Goal: Information Seeking & Learning: Learn about a topic

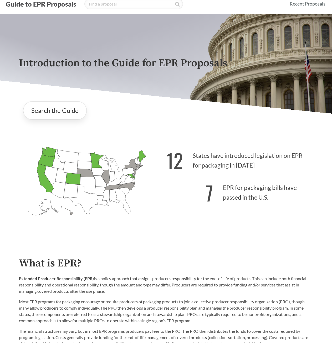
scroll to position [26, 0]
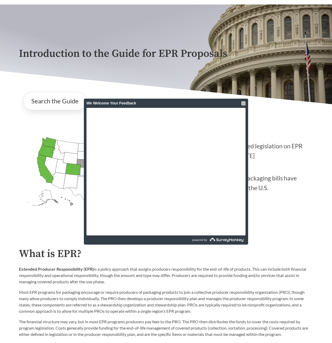
click at [243, 102] on div at bounding box center [243, 103] width 4 height 4
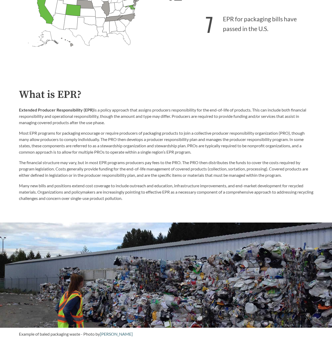
scroll to position [1, 0]
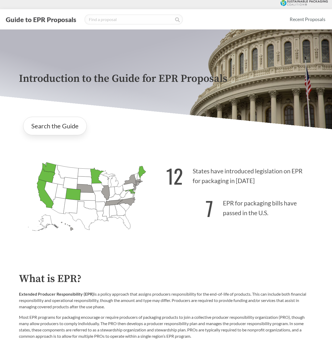
drag, startPoint x: 253, startPoint y: 206, endPoint x: 215, endPoint y: 199, distance: 38.2
click at [252, 206] on p "7 EPR for packaging bills have passed in the U.S." at bounding box center [239, 206] width 147 height 32
click at [215, 199] on p "7 EPR for packaging bills have passed in the U.S." at bounding box center [239, 206] width 147 height 32
click at [45, 178] on icon "[US_STATE] Passed: 1" at bounding box center [46, 176] width 17 height 14
click at [53, 129] on link "Search the Guide" at bounding box center [55, 126] width 64 height 18
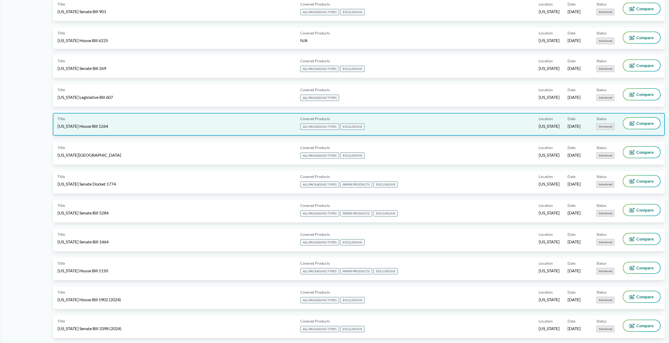
scroll to position [500, 0]
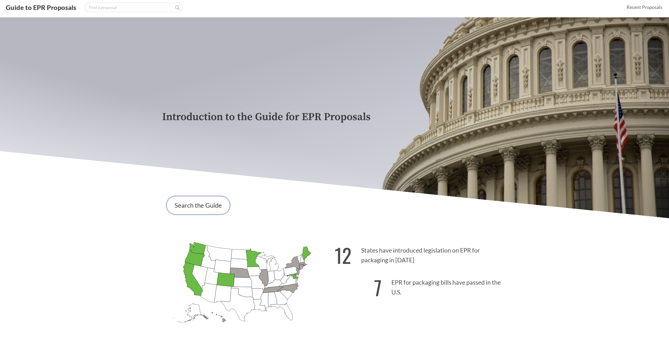
scroll to position [26, 0]
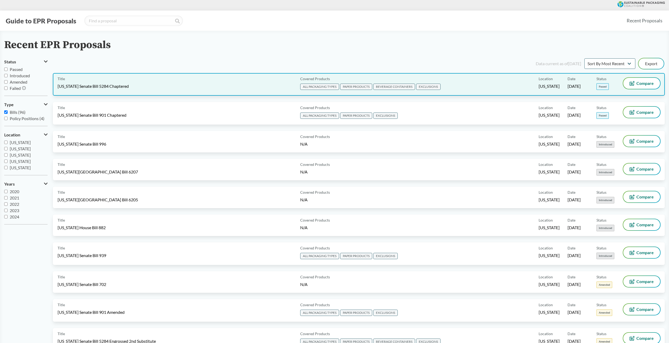
drag, startPoint x: 231, startPoint y: 89, endPoint x: 260, endPoint y: 88, distance: 28.4
click at [260, 88] on div "Title Washington Senate Bill 5284 Chaptered" at bounding box center [178, 84] width 241 height 13
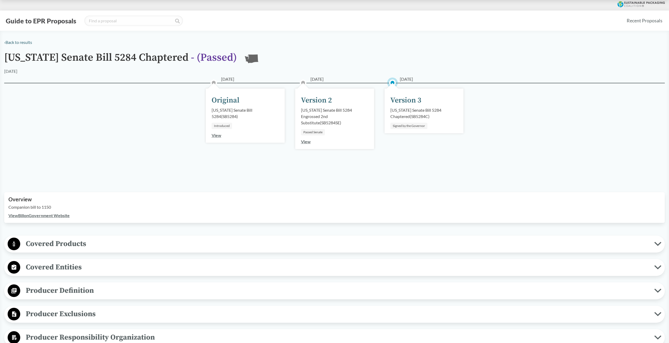
click at [398, 125] on div "Signed by the Governor" at bounding box center [408, 126] width 37 height 6
click at [398, 100] on div "Version 3" at bounding box center [405, 100] width 31 height 11
click at [398, 99] on div "Version 3" at bounding box center [405, 100] width 31 height 11
drag, startPoint x: 432, startPoint y: 117, endPoint x: 391, endPoint y: 108, distance: 41.7
click at [391, 108] on div "Washington Senate Bill 5284 Chaptered ( SB5284C )" at bounding box center [423, 113] width 67 height 13
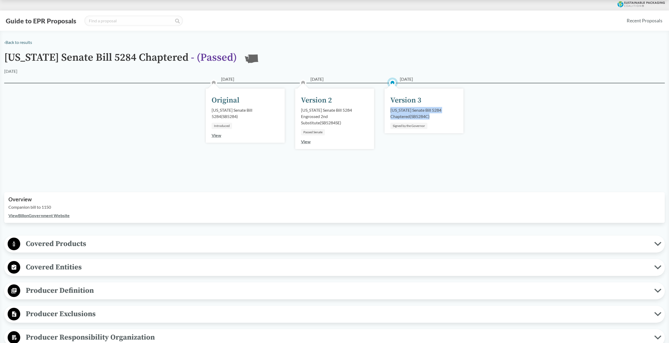
click at [309, 141] on link "View" at bounding box center [306, 141] width 10 height 5
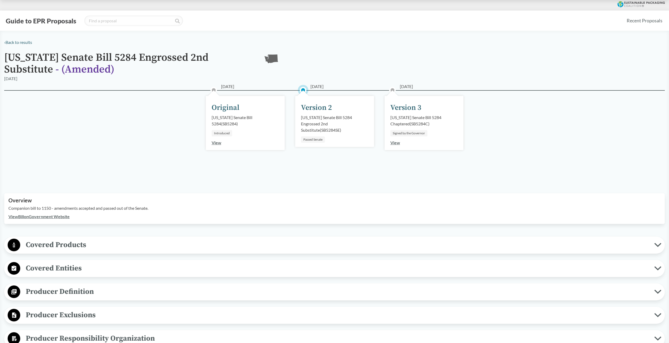
drag, startPoint x: 308, startPoint y: 143, endPoint x: 382, endPoint y: 126, distance: 75.1
click at [382, 126] on div "05/17/2025 Version 3 Washington Senate Bill 5284 Chaptered ( SB5284C ) Signed b…" at bounding box center [423, 135] width 89 height 65
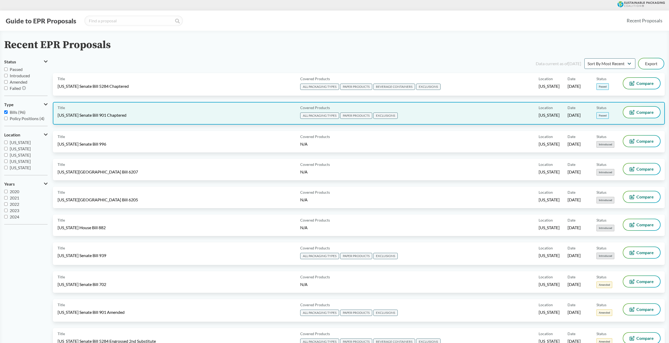
click at [174, 116] on div "Title Maryland Senate Bill 901 Chaptered" at bounding box center [178, 113] width 241 height 13
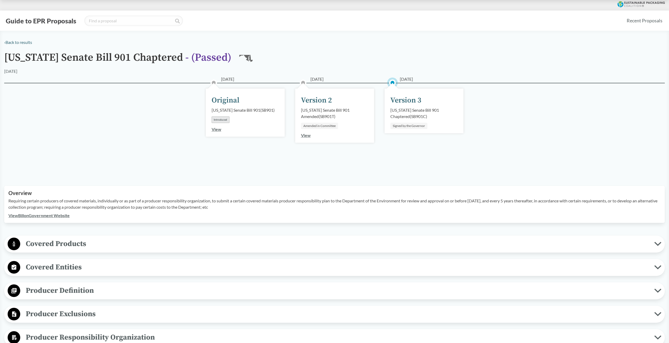
click at [307, 136] on link "View" at bounding box center [306, 135] width 10 height 5
click at [395, 135] on link "View" at bounding box center [395, 135] width 10 height 5
click at [305, 130] on div "03/17/2025 Version 2 Maryland Senate Bill 901 Amended ( SB901T ) Amended in Com…" at bounding box center [334, 116] width 79 height 54
click at [305, 132] on div "View" at bounding box center [306, 135] width 10 height 6
click at [305, 133] on link "View" at bounding box center [306, 135] width 10 height 5
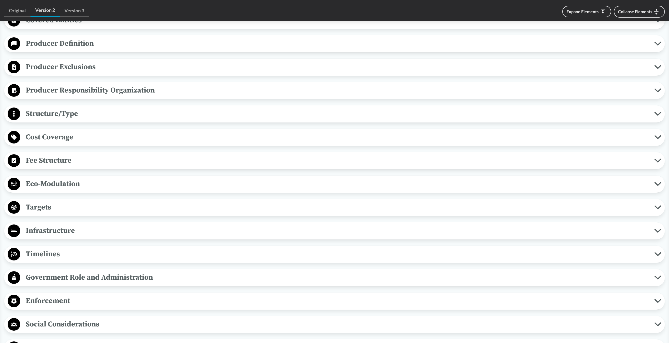
scroll to position [131, 0]
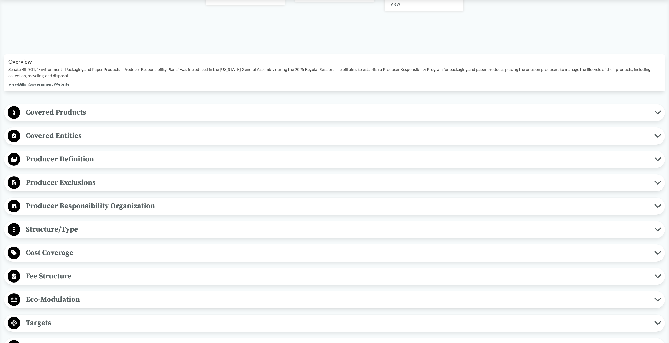
click at [110, 110] on span "Covered Products" at bounding box center [337, 112] width 634 height 12
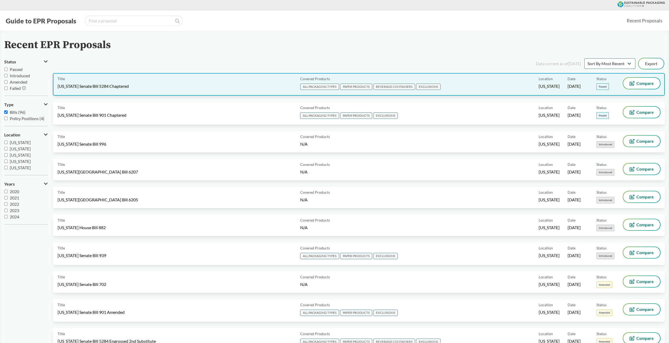
click at [254, 88] on div "Title Washington Senate Bill 5284 Chaptered" at bounding box center [178, 84] width 241 height 13
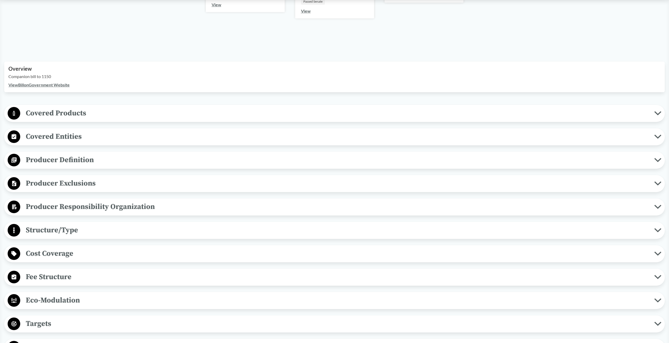
scroll to position [158, 0]
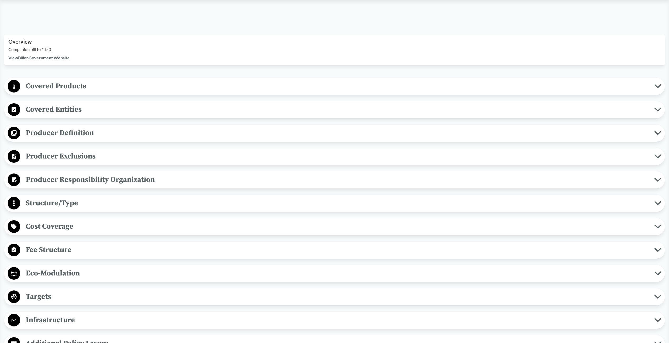
click at [100, 85] on span "Covered Products" at bounding box center [337, 86] width 634 height 12
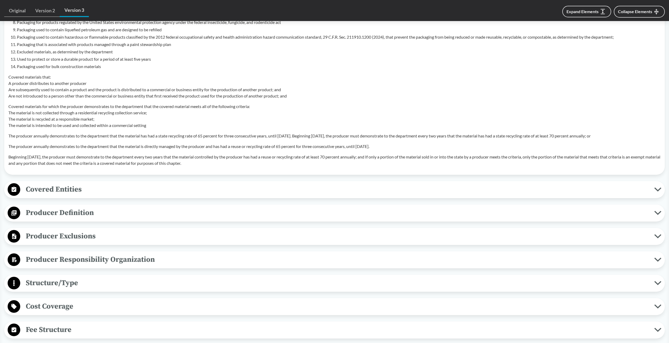
scroll to position [473, 0]
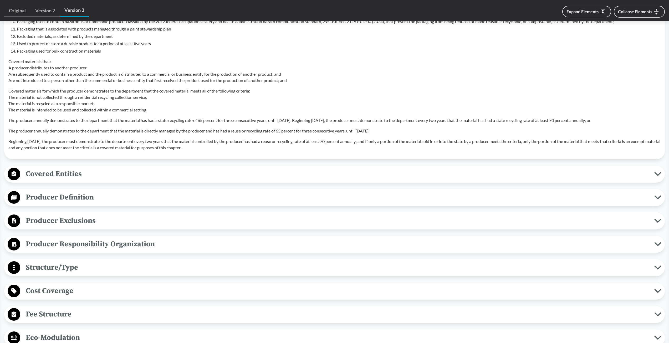
click at [78, 171] on span "Covered Entities" at bounding box center [337, 174] width 634 height 12
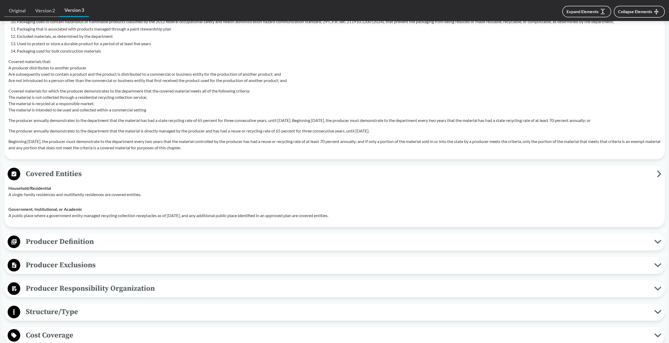
click at [77, 244] on span "Producer Definition" at bounding box center [337, 242] width 634 height 12
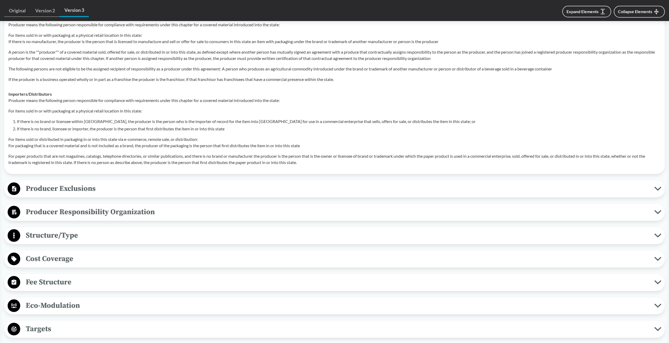
scroll to position [786, 0]
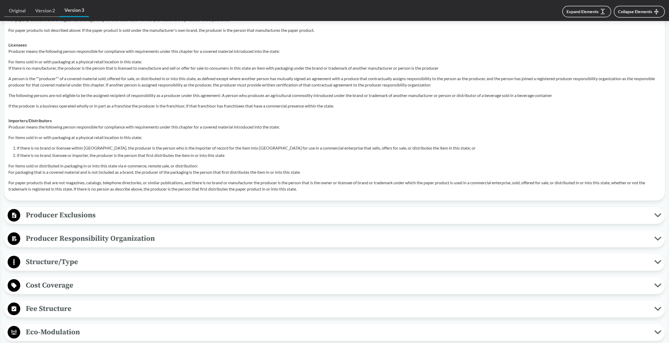
click at [85, 215] on span "Producer Exclusions" at bounding box center [337, 215] width 634 height 12
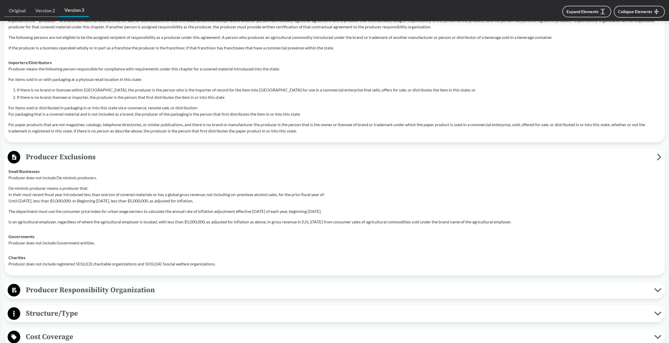
scroll to position [839, 0]
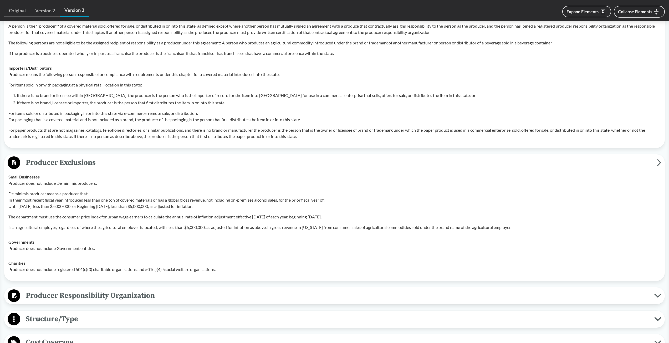
click at [110, 295] on span "Producer Responsibility Organization" at bounding box center [337, 296] width 634 height 12
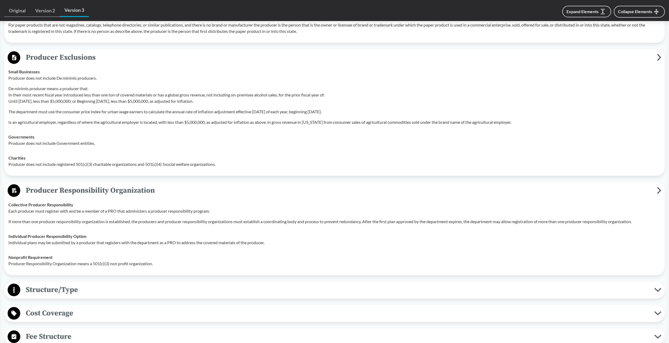
scroll to position [997, 0]
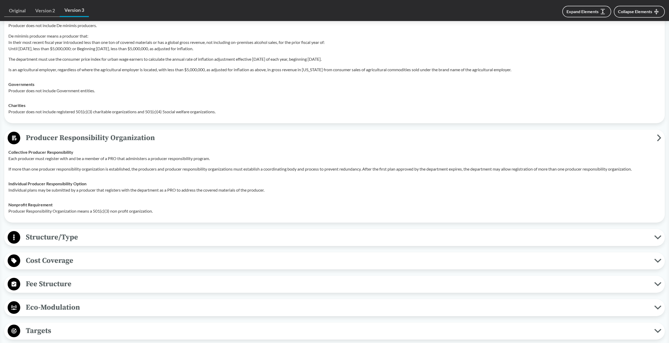
click at [96, 256] on span "Cost Coverage" at bounding box center [337, 261] width 634 height 12
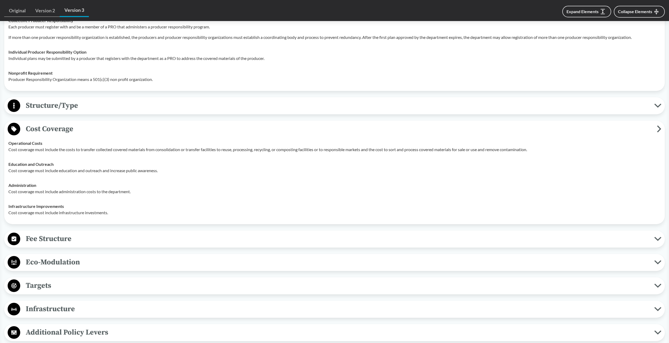
scroll to position [1155, 0]
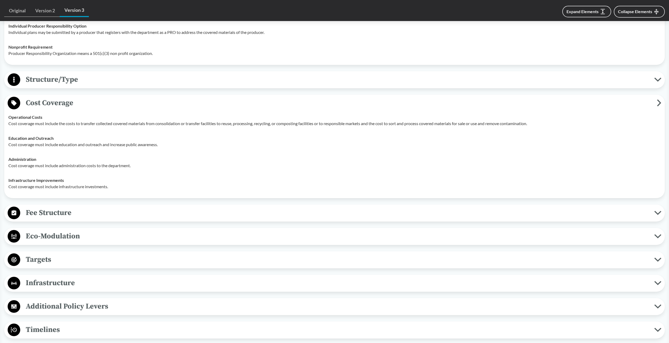
click at [58, 216] on span "Fee Structure" at bounding box center [337, 213] width 634 height 12
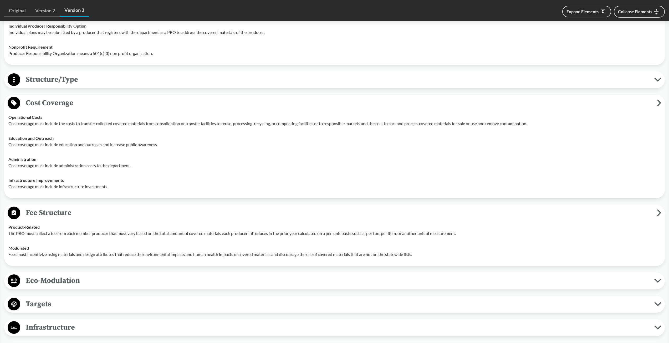
click at [58, 216] on span "Fee Structure" at bounding box center [338, 213] width 637 height 12
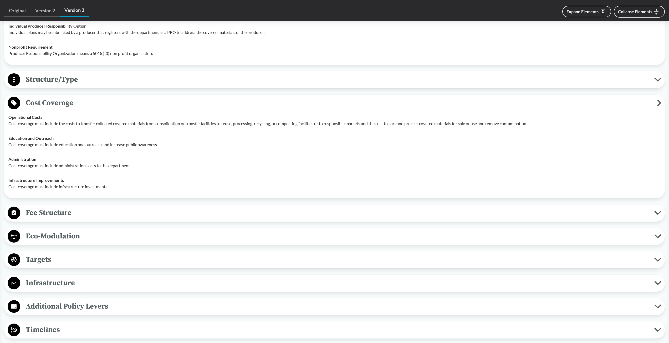
click at [63, 237] on span "Eco-Modulation" at bounding box center [337, 236] width 634 height 12
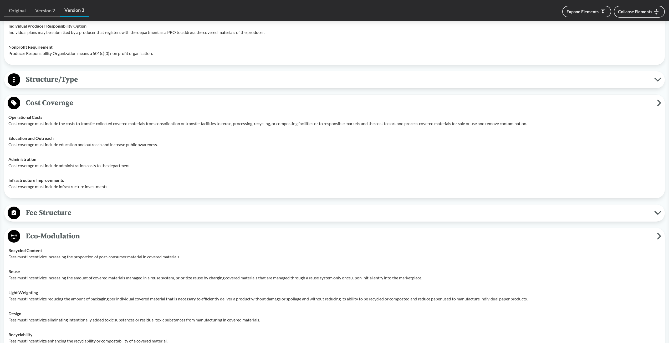
click at [59, 219] on button "Fee Structure" at bounding box center [334, 212] width 657 height 13
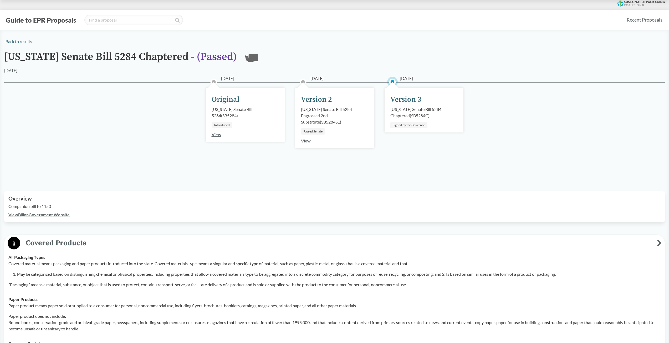
scroll to position [0, 0]
click at [62, 242] on span "Covered Products" at bounding box center [338, 244] width 637 height 12
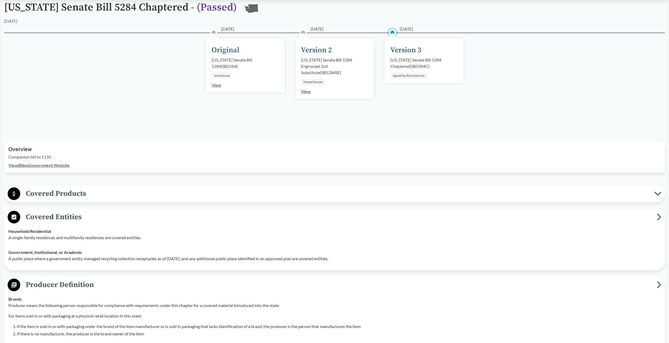
scroll to position [53, 0]
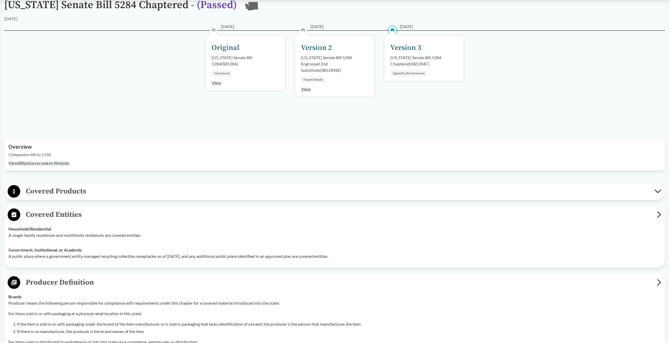
click at [64, 220] on span "Covered Entities" at bounding box center [338, 215] width 637 height 12
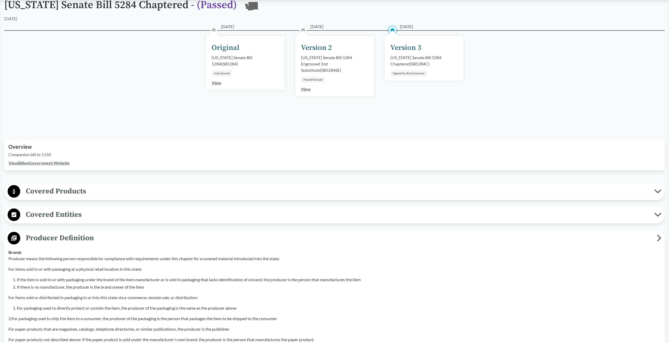
click at [69, 237] on span "Producer Definition" at bounding box center [338, 238] width 637 height 12
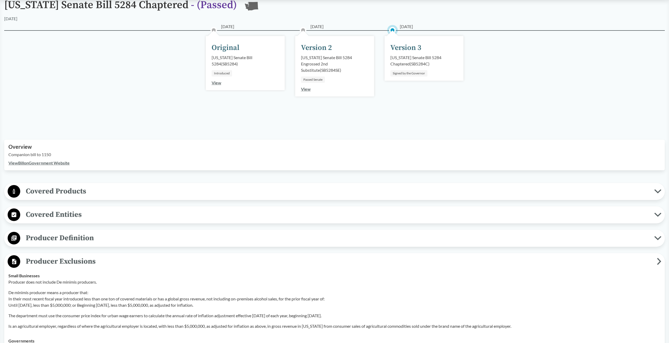
scroll to position [79, 0]
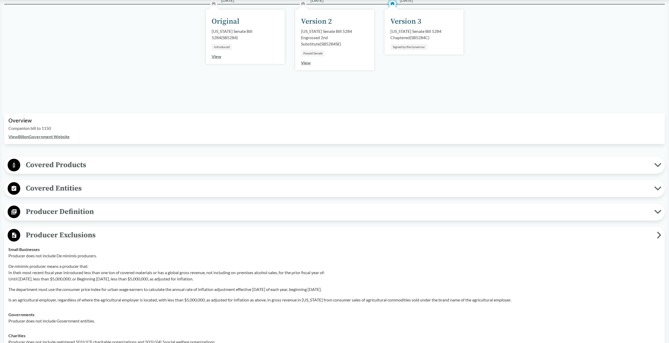
click at [72, 237] on span "Producer Exclusions" at bounding box center [338, 235] width 637 height 12
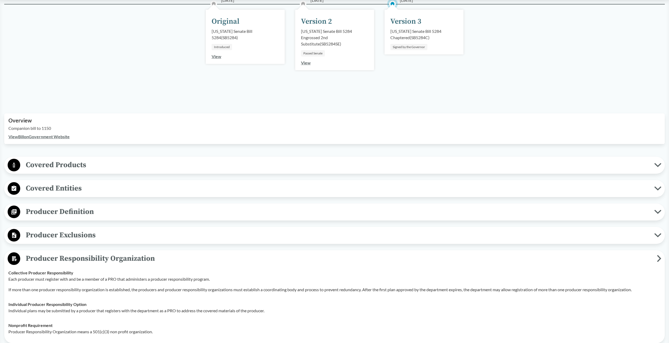
click at [72, 256] on span "Producer Responsibility Organization" at bounding box center [338, 259] width 637 height 12
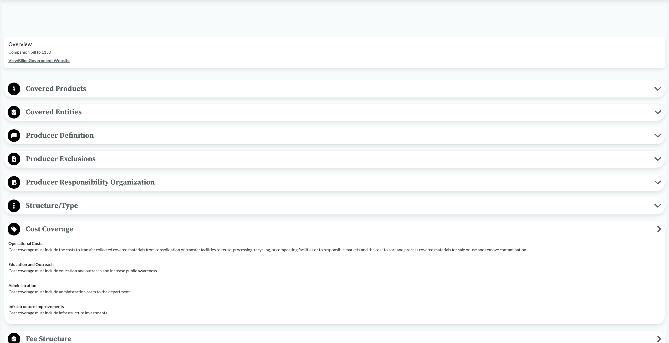
scroll to position [158, 0]
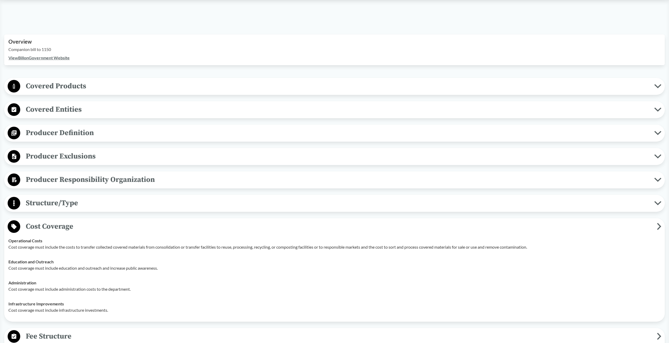
click at [72, 231] on span "Cost Coverage" at bounding box center [338, 227] width 637 height 12
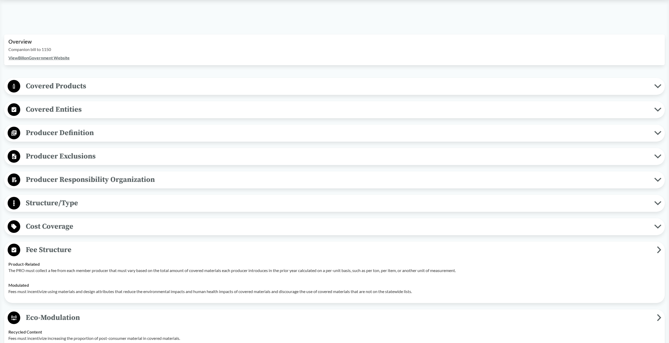
click at [84, 248] on span "Fee Structure" at bounding box center [338, 250] width 637 height 12
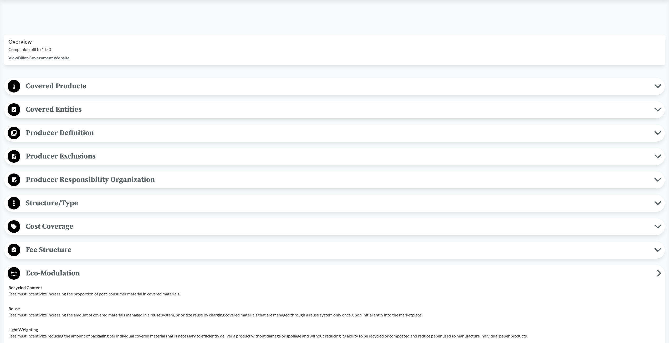
click at [85, 268] on span "Eco-Modulation" at bounding box center [338, 273] width 637 height 12
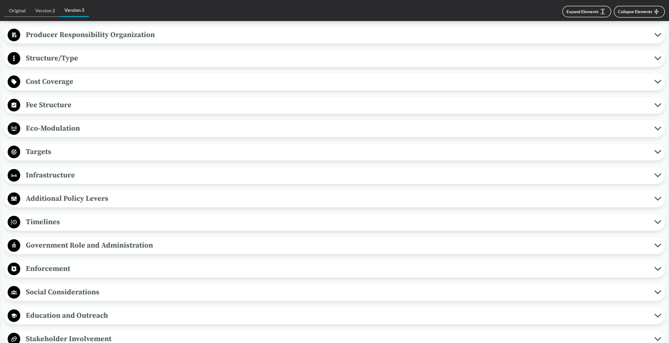
scroll to position [316, 0]
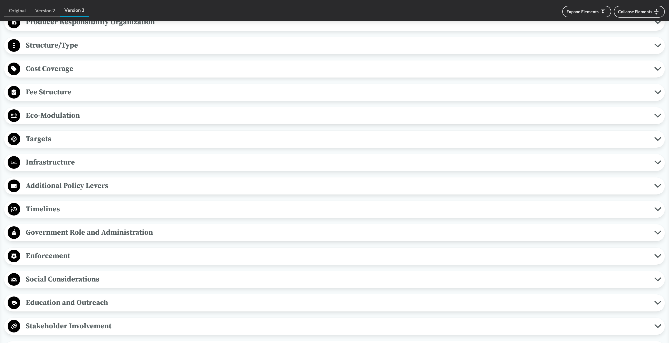
click at [99, 207] on span "Timelines" at bounding box center [337, 209] width 634 height 12
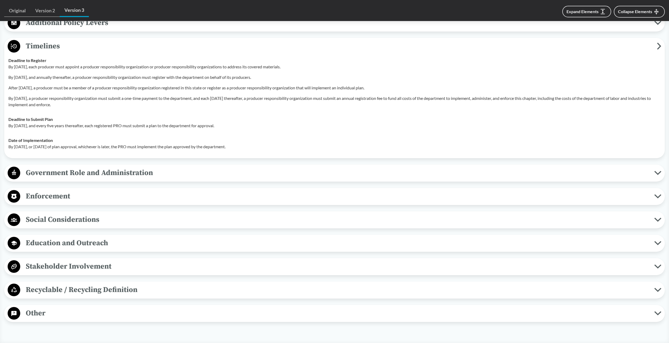
scroll to position [526, 0]
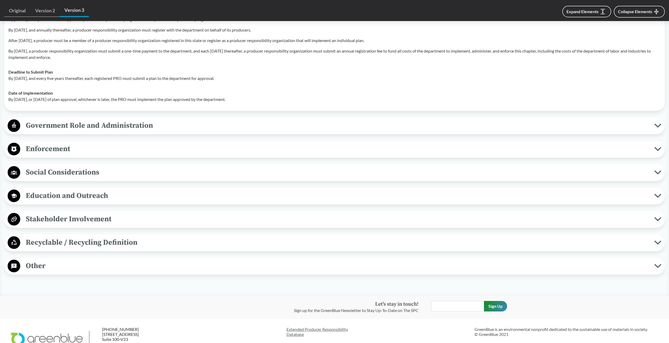
click at [130, 123] on span "Government Role and Administration" at bounding box center [337, 126] width 634 height 12
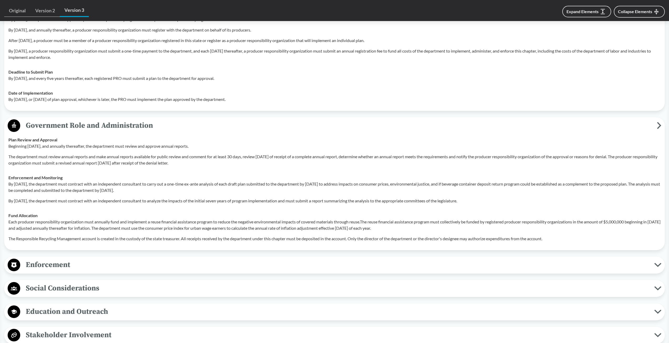
click at [98, 263] on span "Enforcement" at bounding box center [337, 265] width 634 height 12
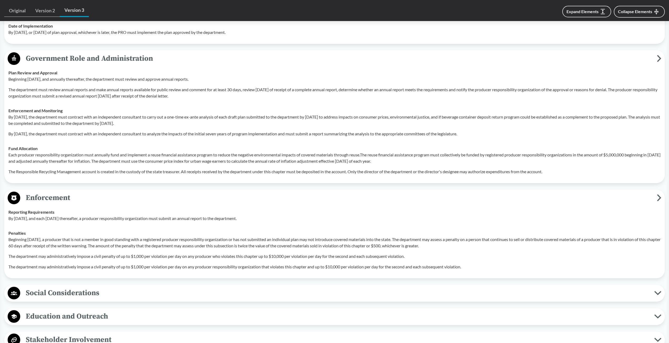
scroll to position [684, 0]
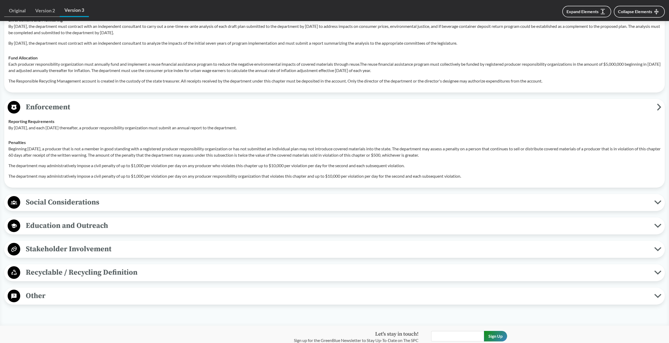
click at [93, 198] on span "Social Considerations" at bounding box center [337, 202] width 634 height 12
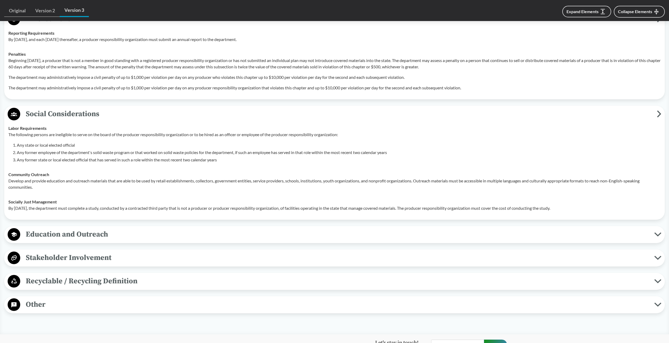
scroll to position [763, 0]
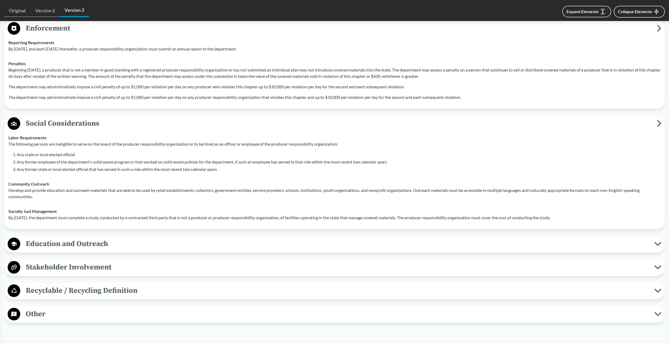
click at [93, 289] on span "Recyclable / Recycling Definition" at bounding box center [337, 291] width 634 height 12
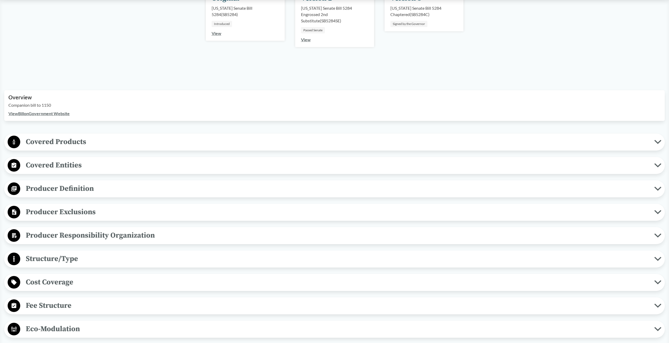
scroll to position [105, 0]
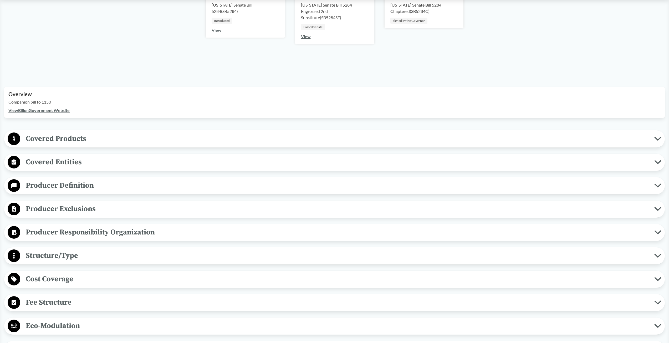
click at [84, 140] on span "Covered Products" at bounding box center [337, 139] width 634 height 12
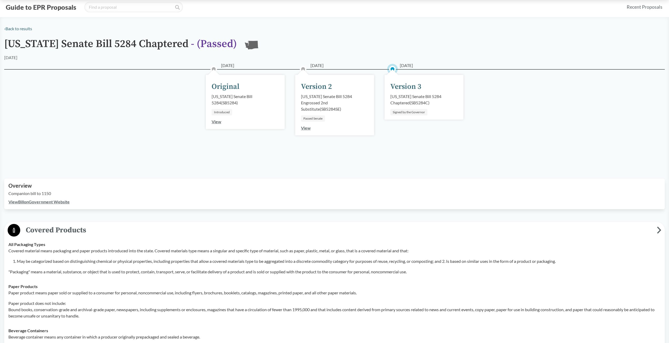
scroll to position [0, 0]
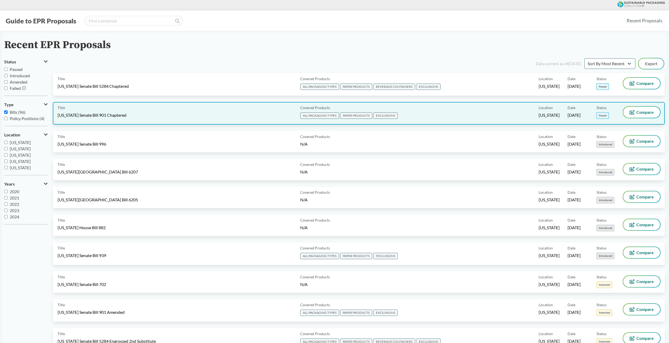
click at [196, 121] on div "Title Maryland Senate Bill 901 Chaptered Covered Products ALL PACKAGING TYPES P…" at bounding box center [359, 113] width 612 height 23
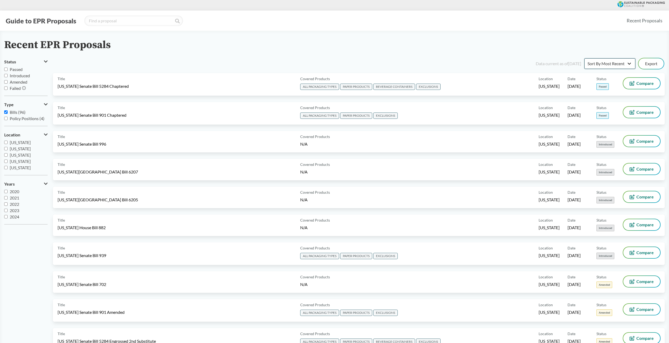
click at [599, 66] on select "Sort By Most Recent Sort By Status" at bounding box center [610, 63] width 51 height 11
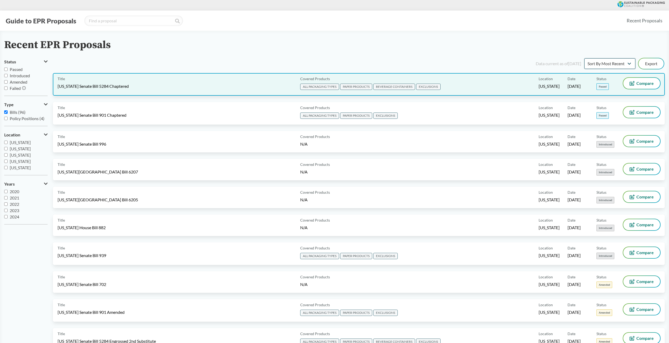
select select "Sort By Status"
click at [585, 58] on select "Sort By Most Recent Sort By Status" at bounding box center [610, 63] width 51 height 11
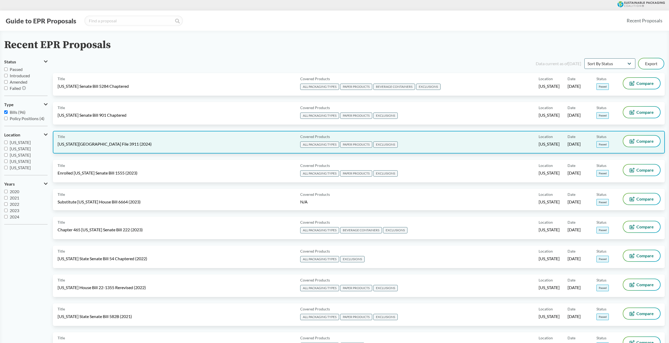
click at [117, 144] on span "Minnesota House File 3911 (2024)" at bounding box center [105, 144] width 94 height 6
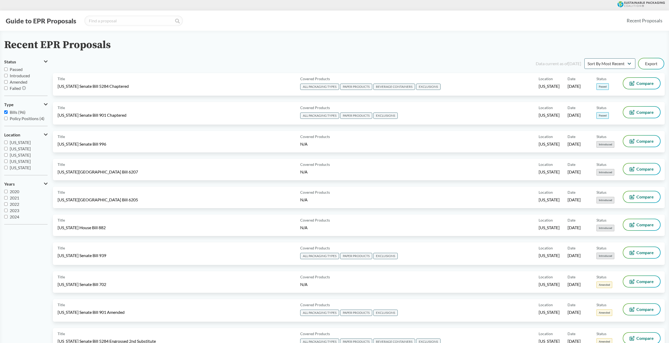
click at [231, 44] on div "Recent EPR Proposals" at bounding box center [334, 45] width 661 height 12
click at [608, 63] on select "Sort By Most Recent Sort By Status" at bounding box center [610, 63] width 51 height 11
select select "Sort By Status"
click at [585, 58] on select "Sort By Most Recent Sort By Status" at bounding box center [610, 63] width 51 height 11
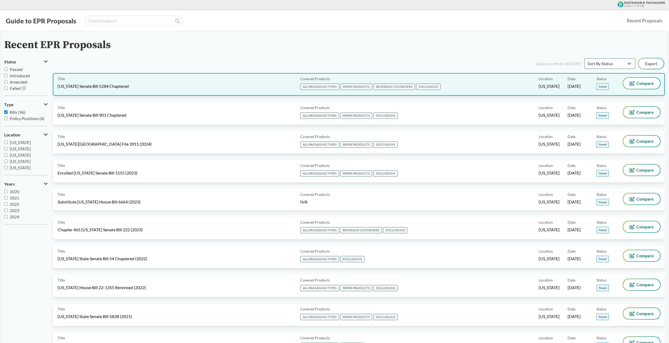
click at [73, 84] on span "Washington Senate Bill 5284 Chaptered" at bounding box center [93, 86] width 71 height 6
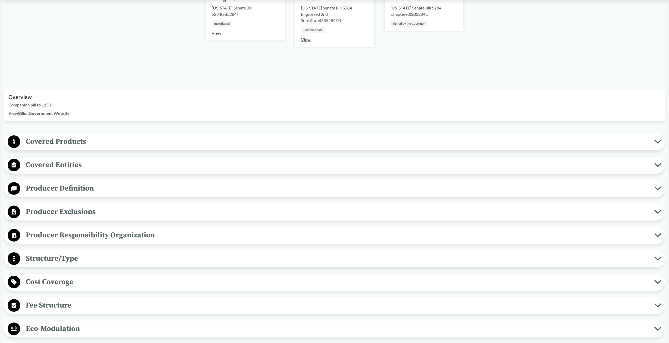
scroll to position [105, 0]
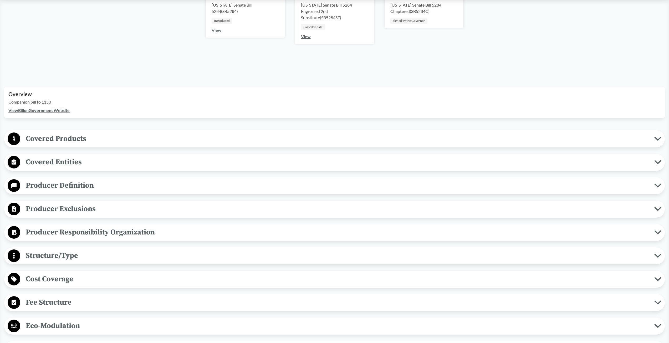
click at [58, 129] on div "‹ Back to results Washington Senate Bill 5284 Chaptered - ( Passed ) WA 05/17/2…" at bounding box center [334, 263] width 669 height 658
click at [58, 133] on button "Covered Products" at bounding box center [334, 138] width 657 height 13
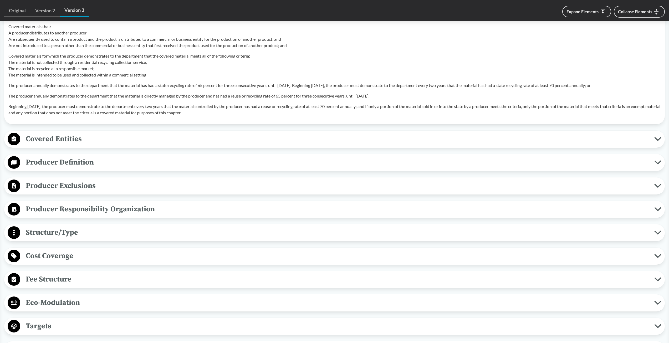
scroll to position [526, 0]
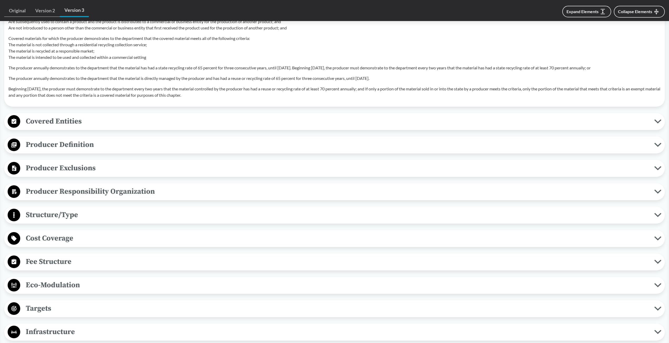
click at [121, 120] on span "Covered Entities" at bounding box center [337, 121] width 634 height 12
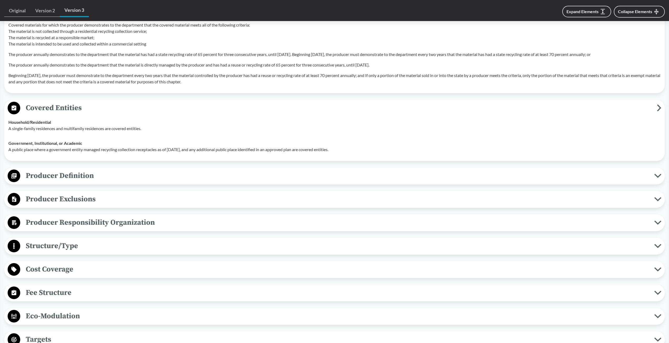
scroll to position [552, 0]
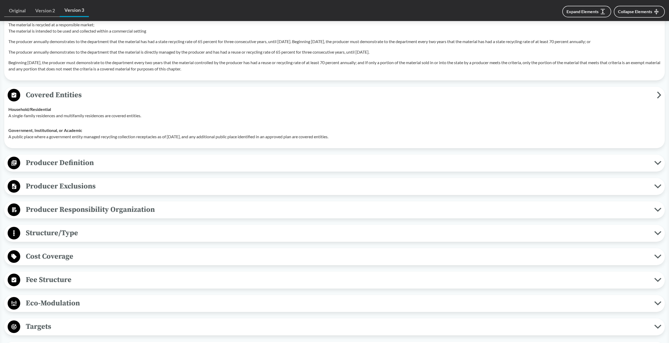
click at [106, 166] on span "Producer Definition" at bounding box center [337, 163] width 634 height 12
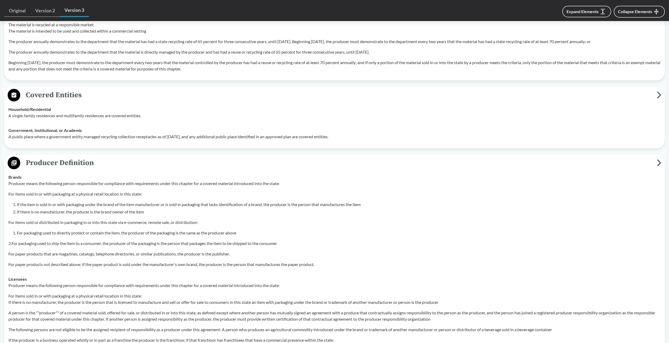
click at [110, 98] on span "Covered Entities" at bounding box center [338, 95] width 637 height 12
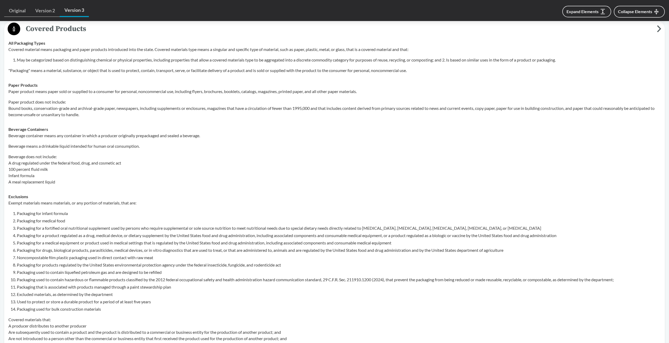
scroll to position [184, 0]
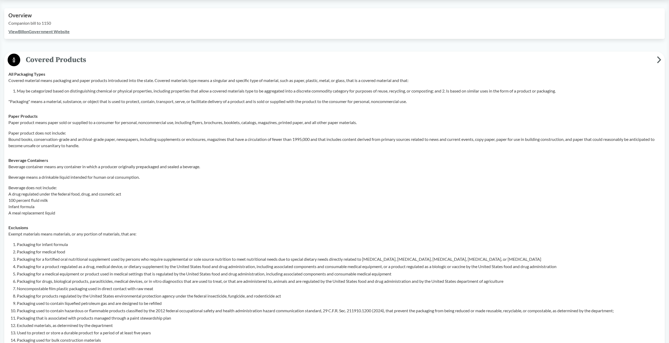
click at [83, 65] on span "Covered Products" at bounding box center [338, 60] width 637 height 12
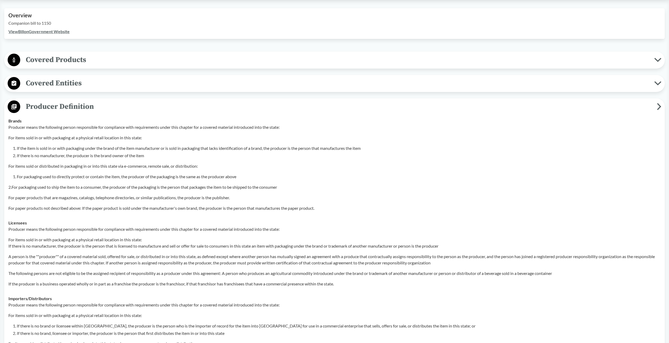
click at [128, 109] on span "Producer Definition" at bounding box center [338, 107] width 637 height 12
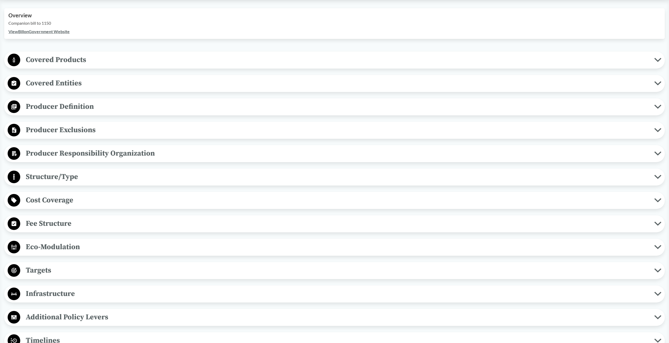
click at [116, 128] on span "Producer Exclusions" at bounding box center [337, 130] width 634 height 12
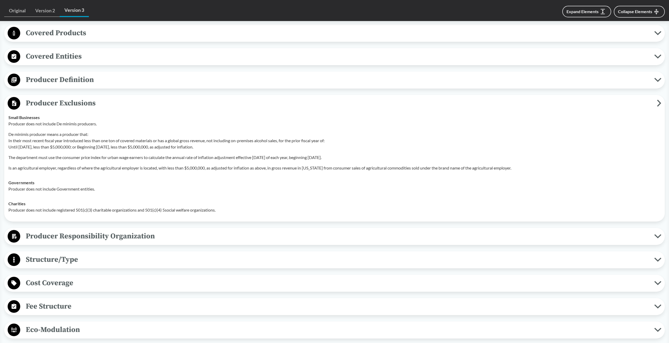
scroll to position [263, 0]
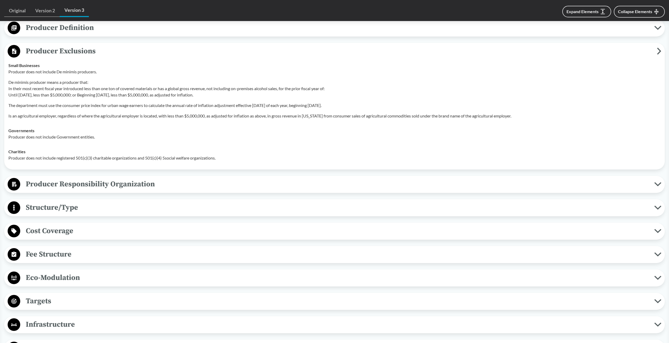
click at [178, 186] on span "Producer Responsibility Organization" at bounding box center [337, 184] width 634 height 12
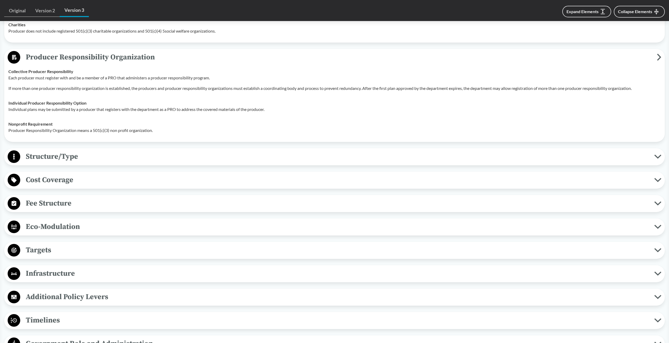
scroll to position [394, 0]
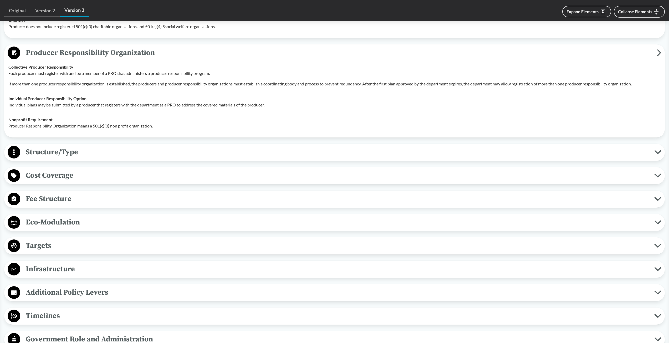
click at [136, 180] on span "Cost Coverage" at bounding box center [337, 176] width 634 height 12
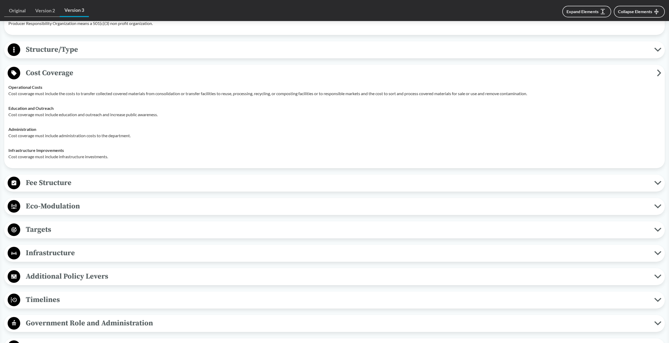
scroll to position [500, 0]
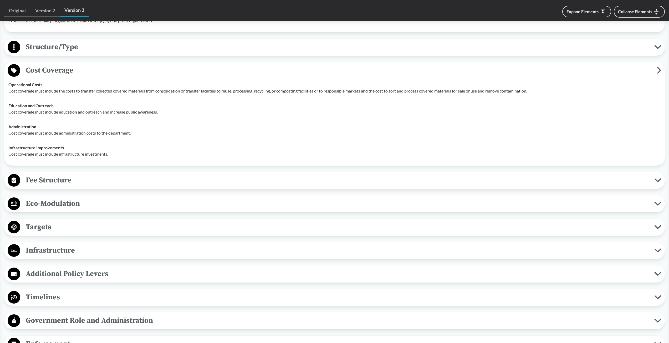
click at [138, 175] on span "Fee Structure" at bounding box center [337, 180] width 634 height 12
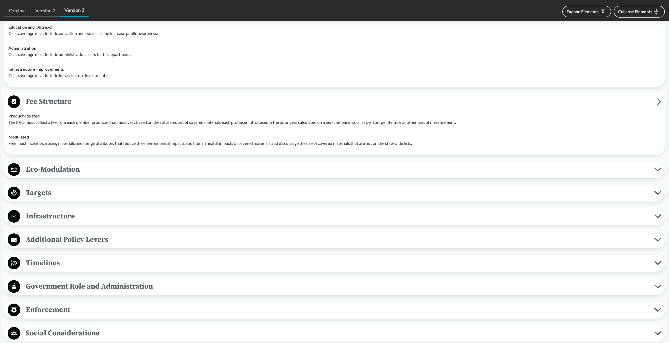
scroll to position [578, 0]
click at [57, 220] on span "Infrastructure" at bounding box center [337, 216] width 634 height 12
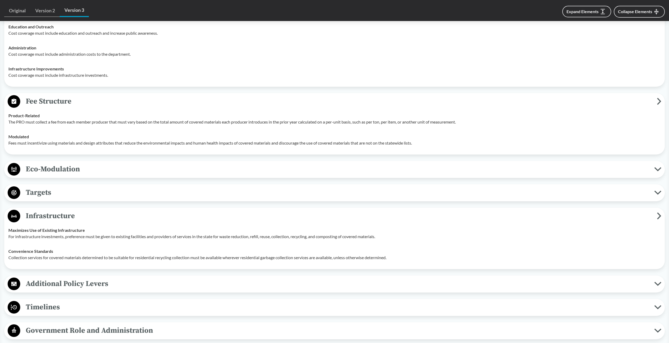
scroll to position [605, 0]
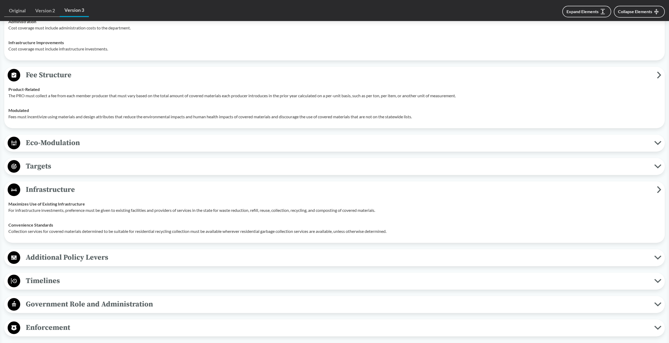
click at [70, 165] on span "Targets" at bounding box center [337, 166] width 634 height 12
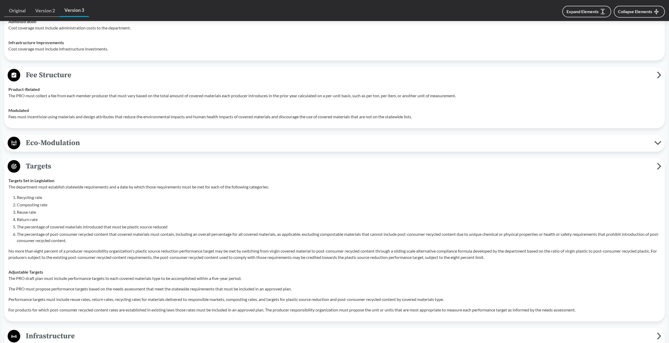
click at [70, 165] on span "Targets" at bounding box center [338, 166] width 637 height 12
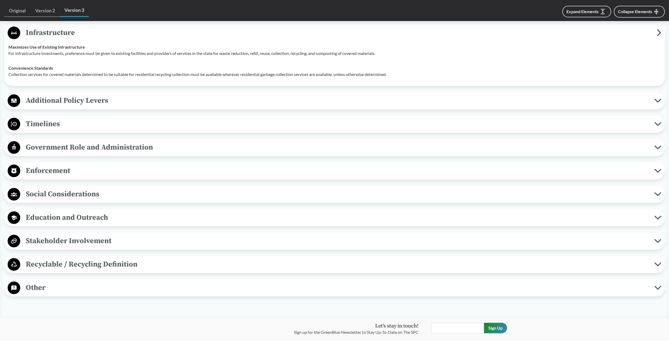
scroll to position [763, 0]
click at [101, 124] on span "Timelines" at bounding box center [337, 123] width 634 height 12
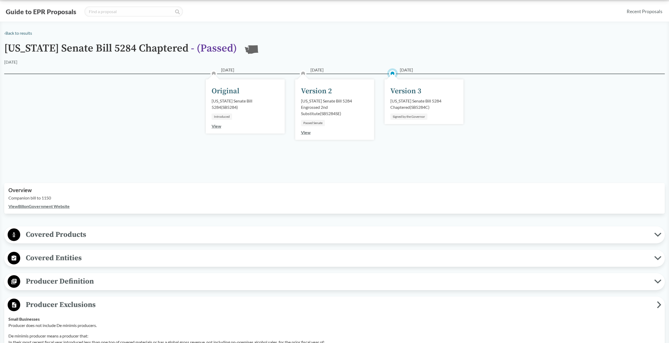
scroll to position [0, 0]
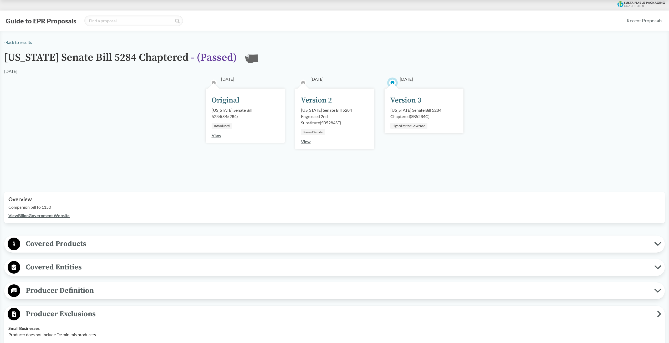
click at [76, 243] on span "Covered Products" at bounding box center [337, 244] width 634 height 12
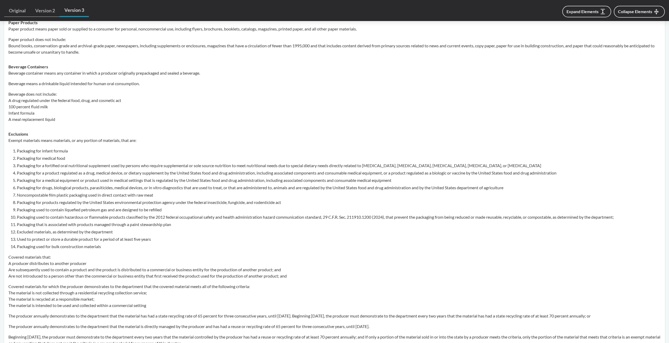
scroll to position [263, 0]
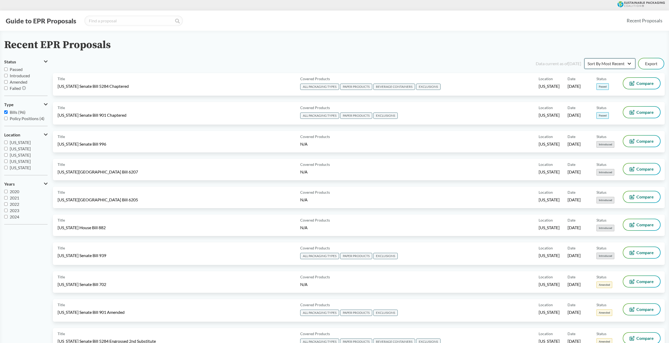
click at [600, 60] on select "Sort By Most Recent Sort By Status" at bounding box center [610, 63] width 51 height 11
select select "Sort By Status"
click at [585, 58] on select "Sort By Most Recent Sort By Status" at bounding box center [610, 63] width 51 height 11
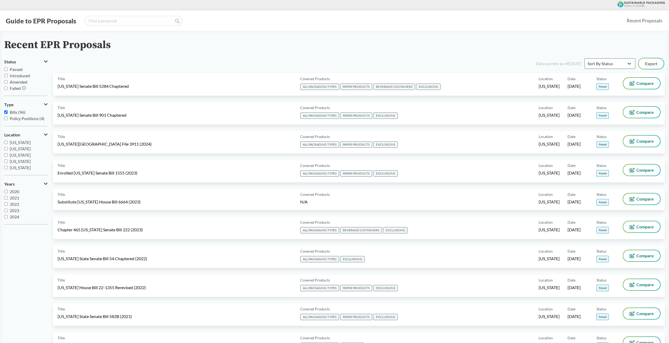
click at [304, 44] on div "Recent EPR Proposals" at bounding box center [334, 45] width 661 height 12
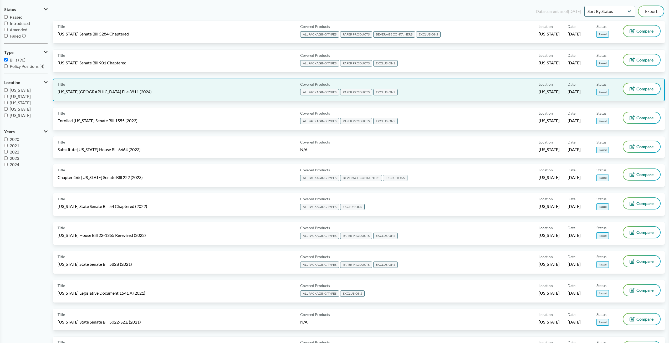
scroll to position [53, 0]
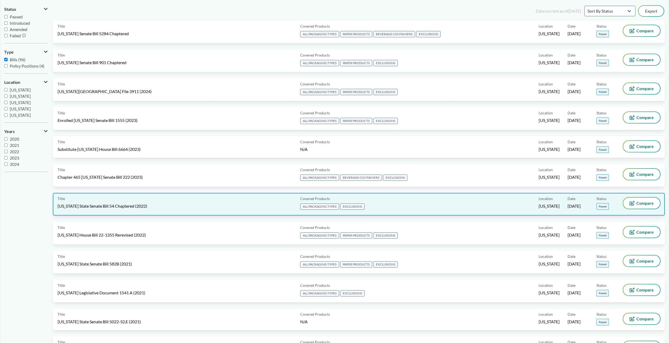
click at [107, 201] on div "Title California State Senate Bill 54 Chaptered (2022)" at bounding box center [178, 204] width 241 height 13
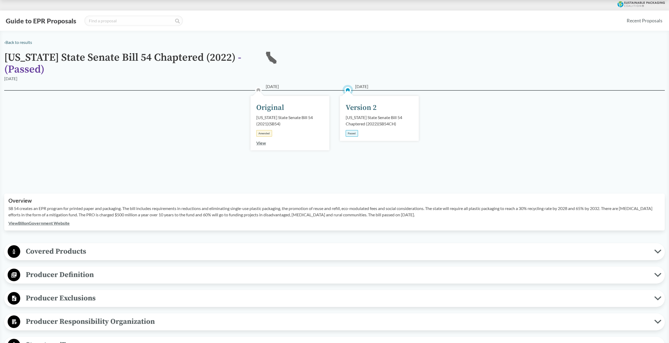
click at [93, 251] on span "Covered Products" at bounding box center [337, 252] width 634 height 12
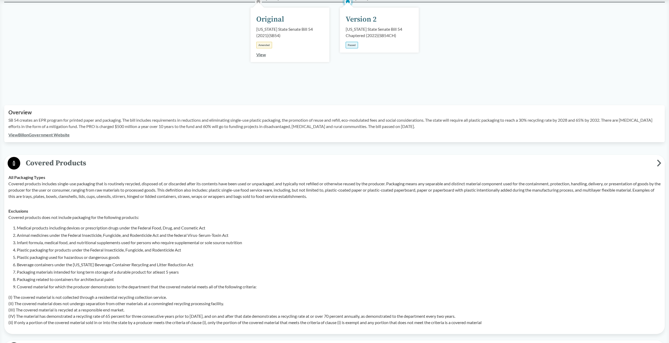
scroll to position [105, 0]
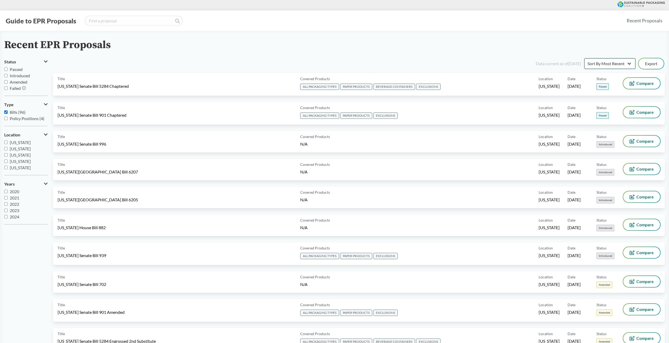
click at [602, 63] on select "Sort By Most Recent Sort By Status" at bounding box center [610, 63] width 51 height 11
select select "Sort By Status"
click at [585, 58] on select "Sort By Most Recent Sort By Status" at bounding box center [610, 63] width 51 height 11
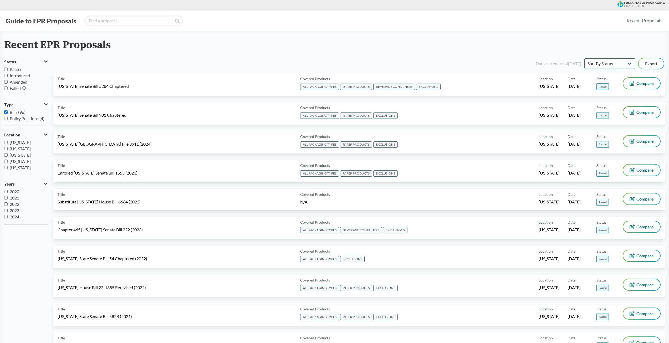
drag, startPoint x: 124, startPoint y: 258, endPoint x: 0, endPoint y: 275, distance: 125.5
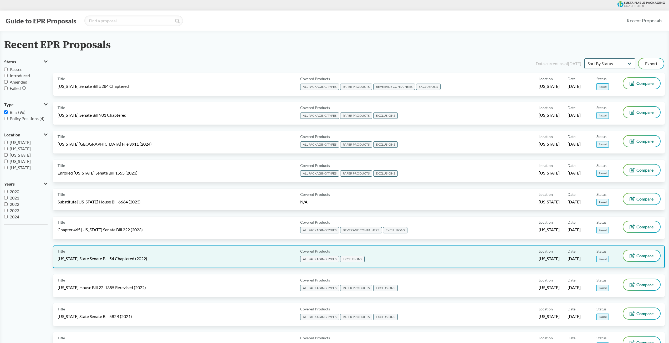
drag, startPoint x: 109, startPoint y: 253, endPoint x: 67, endPoint y: 251, distance: 41.6
click at [67, 251] on div "Title California State Senate Bill 54 Chaptered (2022)" at bounding box center [178, 256] width 241 height 13
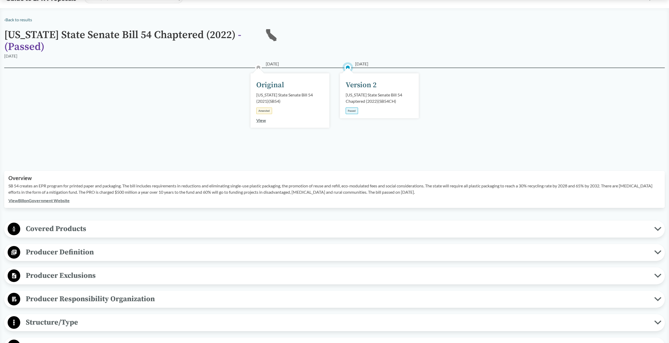
scroll to position [79, 0]
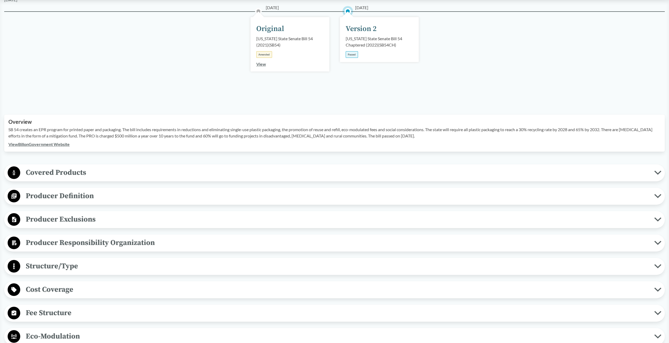
click at [154, 162] on div "‹ Back to results California State Senate Bill 54 Chaptered (2022) - ( Passed )…" at bounding box center [334, 281] width 669 height 642
click at [149, 165] on div "Covered Products All Packaging Types Covered products includes single-use packa…" at bounding box center [334, 172] width 661 height 17
click at [135, 172] on span "Covered Products" at bounding box center [337, 173] width 634 height 12
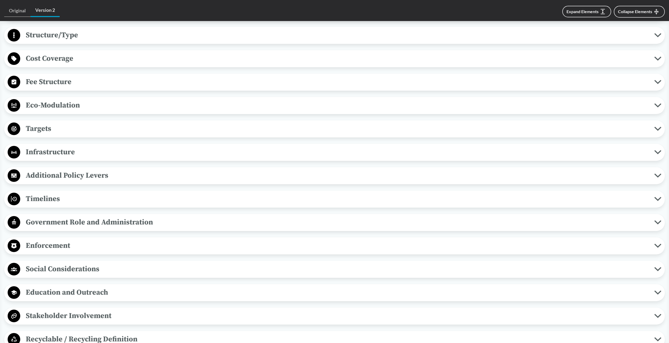
scroll to position [473, 0]
click at [140, 195] on span "Timelines" at bounding box center [337, 198] width 634 height 12
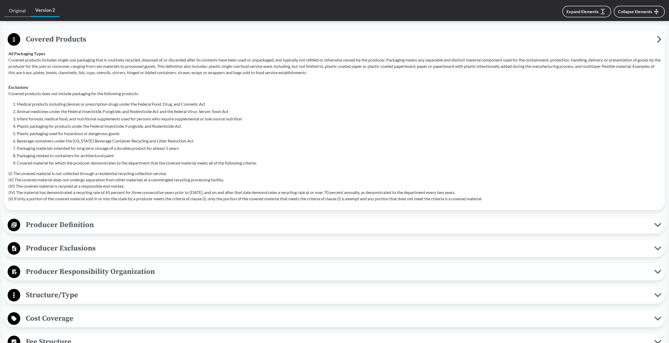
scroll to position [184, 0]
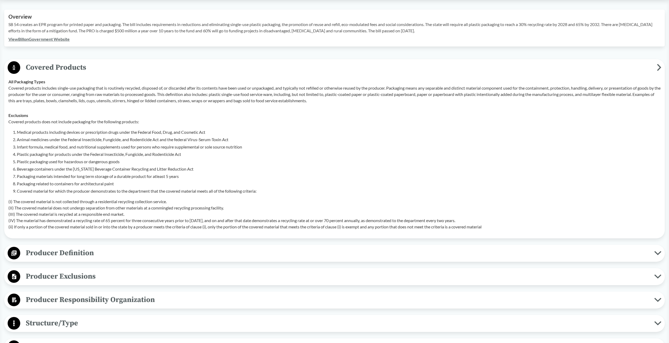
click at [100, 258] on span "Producer Definition" at bounding box center [337, 253] width 634 height 12
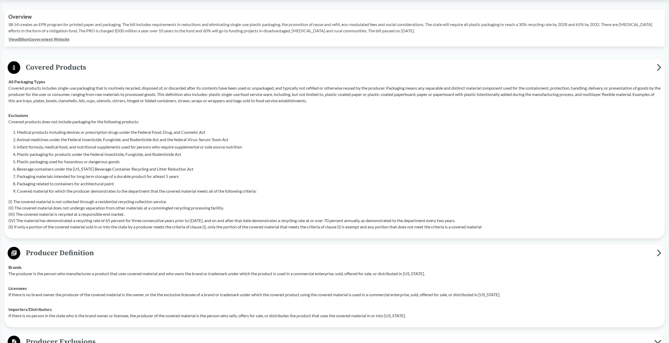
click at [100, 258] on span "Producer Definition" at bounding box center [338, 253] width 637 height 12
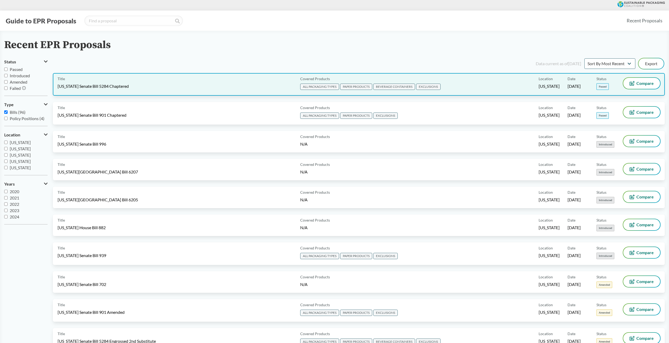
drag, startPoint x: 103, startPoint y: 92, endPoint x: 145, endPoint y: 88, distance: 42.5
click at [145, 88] on div "Title Washington Senate Bill 5284 Chaptered" at bounding box center [178, 84] width 241 height 13
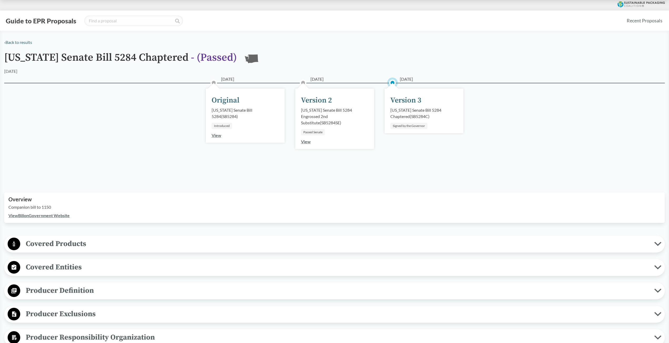
click at [91, 244] on span "Covered Products" at bounding box center [337, 244] width 634 height 12
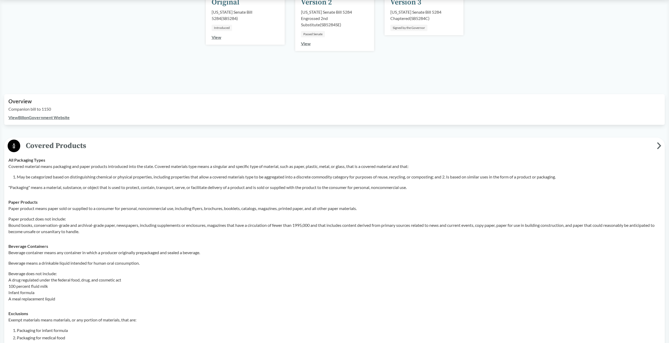
scroll to position [79, 0]
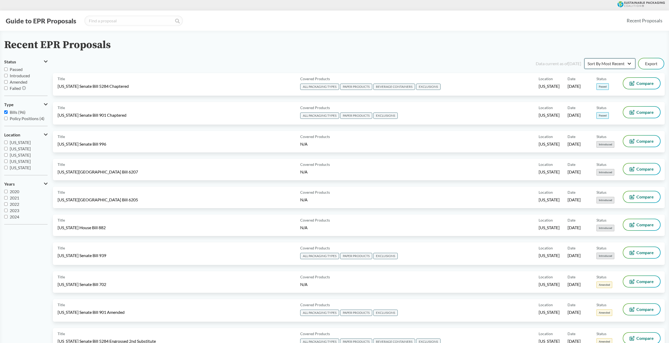
click at [604, 67] on select "Sort By Most Recent Sort By Status" at bounding box center [610, 63] width 51 height 11
select select "Sort By Status"
click at [585, 58] on select "Sort By Most Recent Sort By Status" at bounding box center [610, 63] width 51 height 11
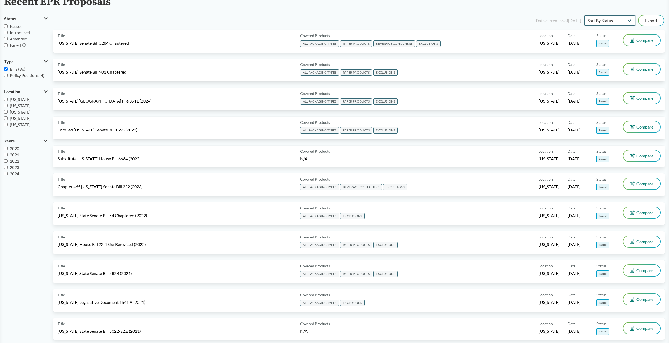
scroll to position [53, 0]
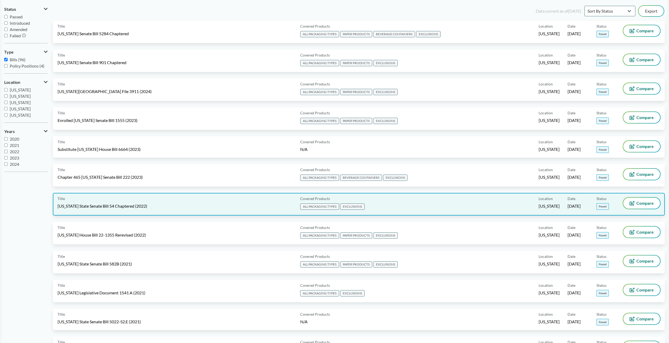
drag, startPoint x: 153, startPoint y: 209, endPoint x: 134, endPoint y: 202, distance: 20.4
click at [134, 202] on div "Title California State Senate Bill 54 Chaptered (2022)" at bounding box center [178, 204] width 241 height 13
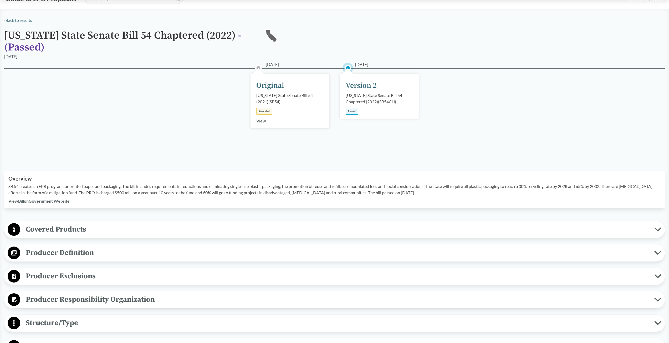
scroll to position [79, 0]
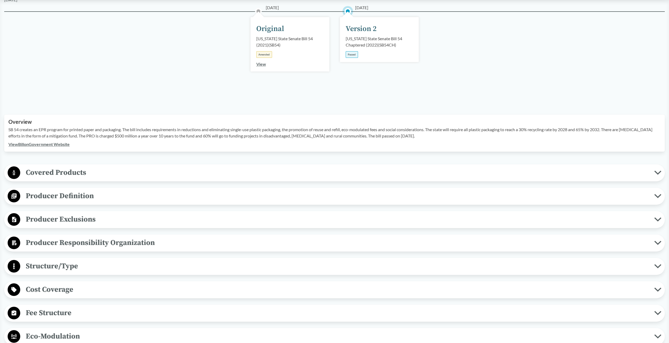
drag, startPoint x: 87, startPoint y: 182, endPoint x: 89, endPoint y: 187, distance: 5.2
click at [88, 177] on span "Covered Products" at bounding box center [337, 173] width 634 height 12
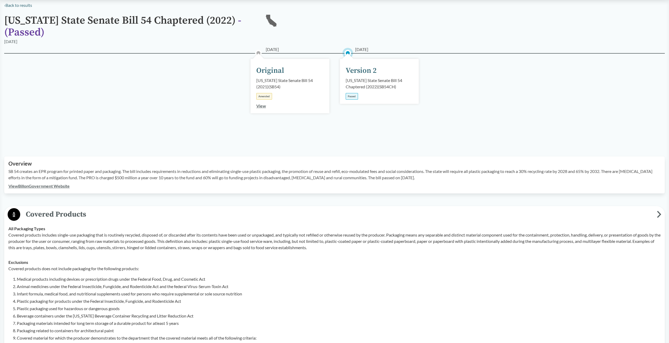
scroll to position [0, 0]
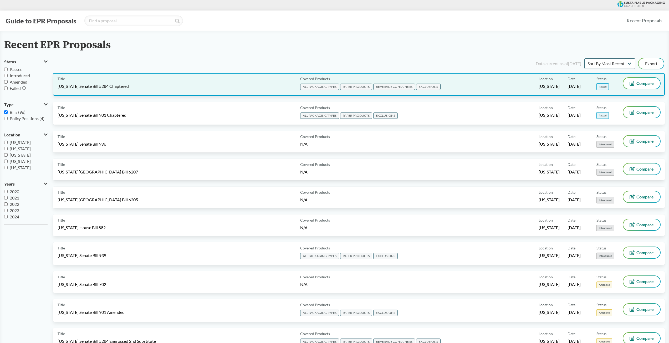
click at [117, 85] on span "Washington Senate Bill 5284 Chaptered" at bounding box center [93, 86] width 71 height 6
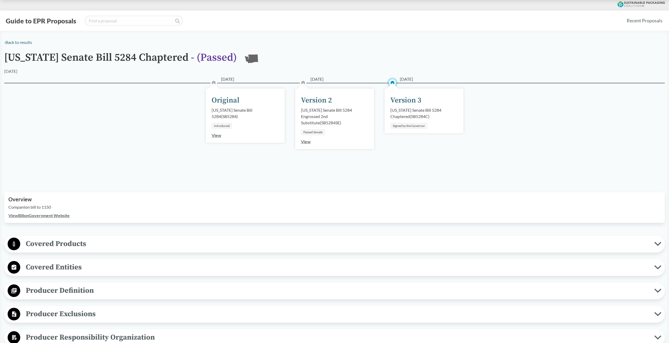
click at [67, 240] on span "Covered Products" at bounding box center [337, 244] width 634 height 12
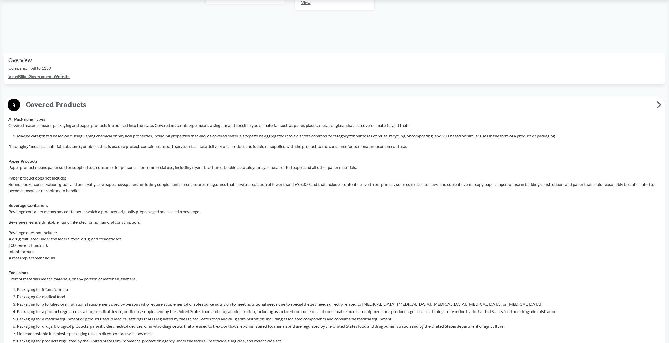
scroll to position [131, 0]
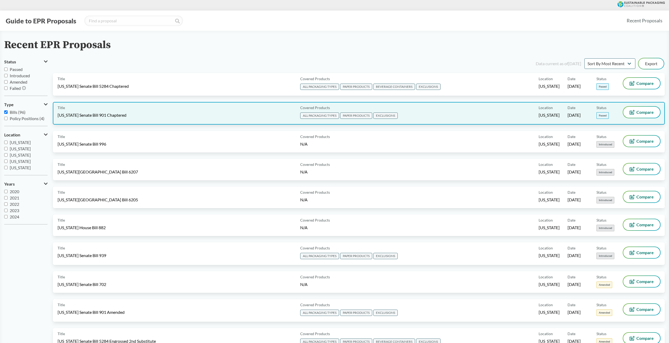
drag, startPoint x: 216, startPoint y: 124, endPoint x: 161, endPoint y: 111, distance: 56.5
click at [161, 111] on div "Title Maryland Senate Bill 901 Chaptered" at bounding box center [178, 113] width 241 height 13
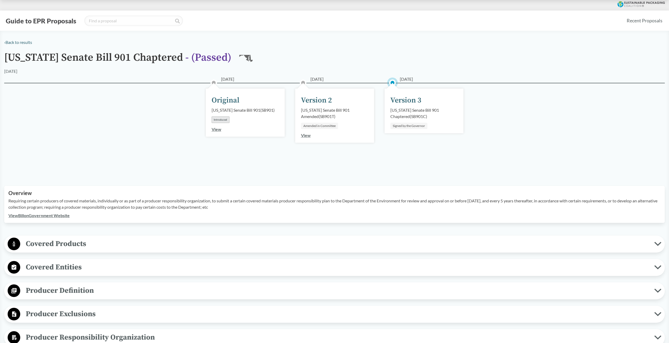
click at [61, 246] on span "Covered Products" at bounding box center [337, 244] width 634 height 12
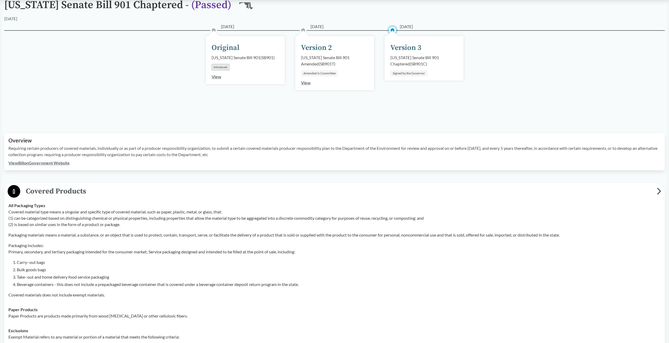
scroll to position [26, 0]
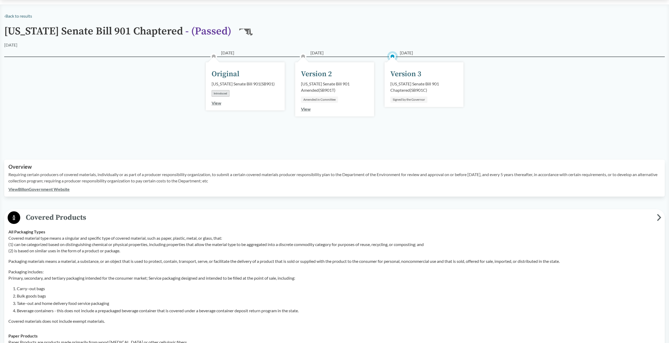
click at [57, 190] on link "View Bill on Government Website" at bounding box center [38, 189] width 61 height 5
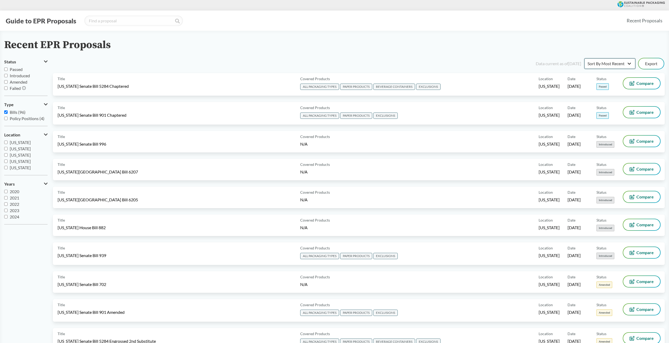
click at [612, 67] on select "Sort By Most Recent Sort By Status" at bounding box center [610, 63] width 51 height 11
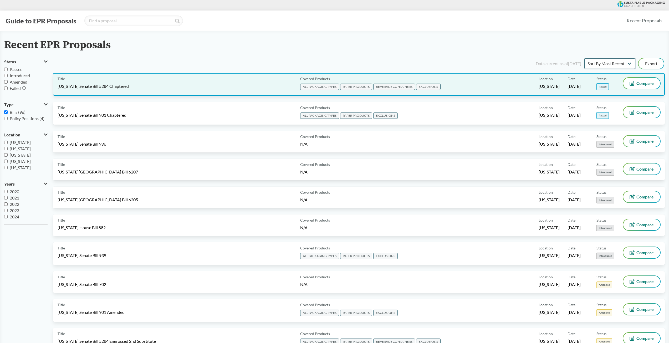
select select "Sort By Status"
click at [585, 58] on select "Sort By Most Recent Sort By Status" at bounding box center [610, 63] width 51 height 11
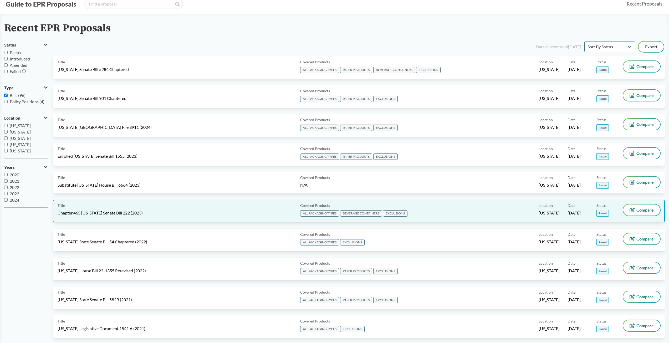
scroll to position [26, 0]
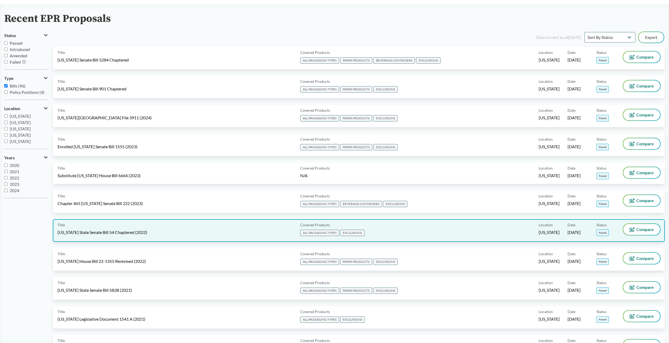
click at [135, 237] on div "Title California State Senate Bill 54 Chaptered (2022)" at bounding box center [178, 230] width 241 height 13
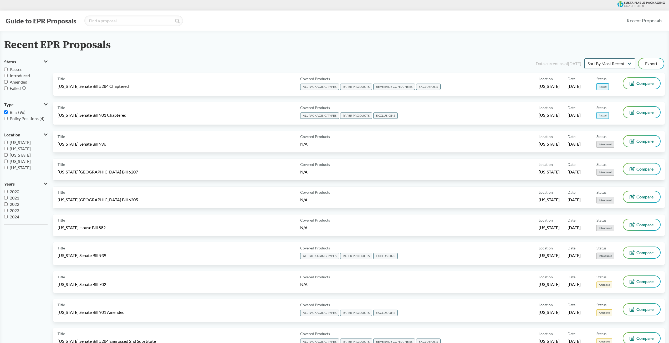
click at [11, 161] on span "Oregon" at bounding box center [20, 161] width 21 height 5
click at [8, 161] on input "Oregon" at bounding box center [5, 161] width 3 height 3
checkbox input "true"
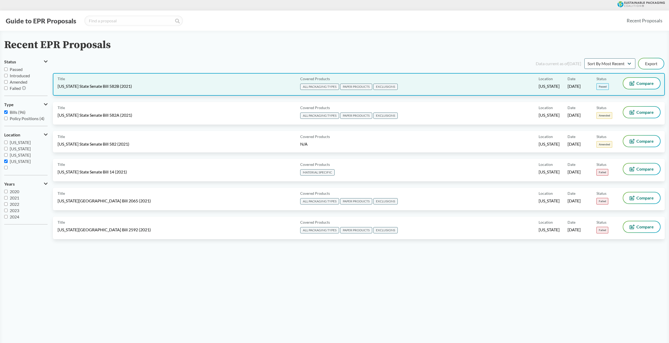
click at [153, 87] on div "Title Oregon State Senate Bill 582B (2021)" at bounding box center [178, 84] width 241 height 13
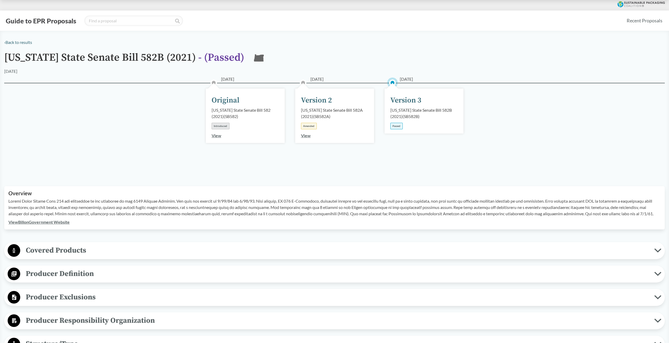
click at [60, 225] on div "View Bill on Government Website" at bounding box center [334, 222] width 652 height 6
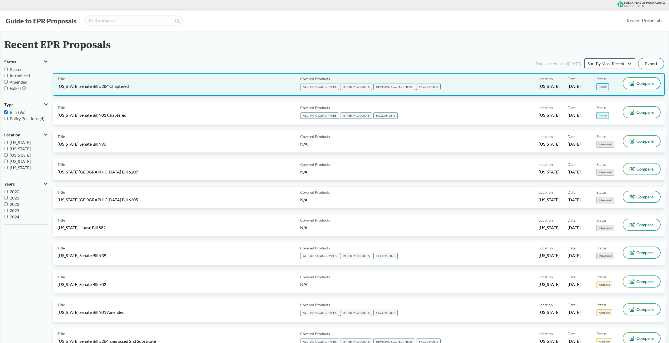
click at [129, 84] on span "Washington Senate Bill 5284 Chaptered" at bounding box center [93, 86] width 71 height 6
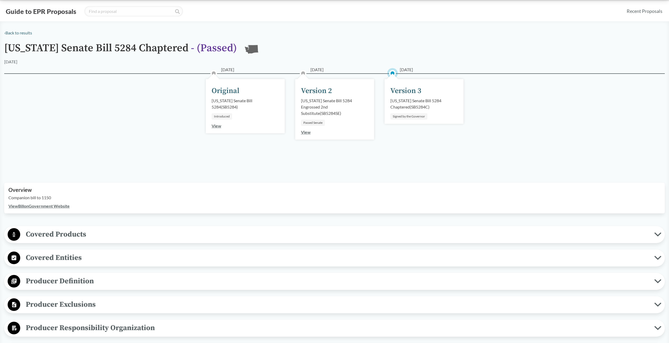
scroll to position [26, 0]
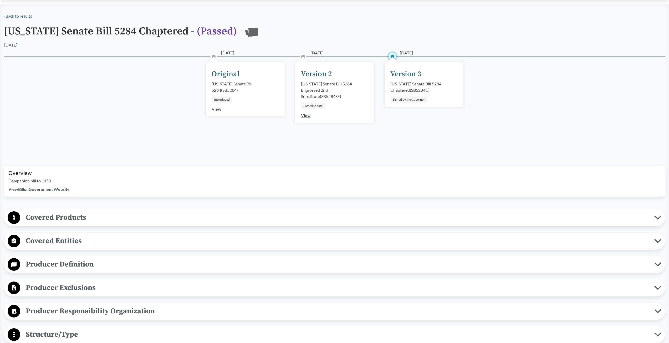
click at [63, 216] on span "Covered Products" at bounding box center [337, 218] width 634 height 12
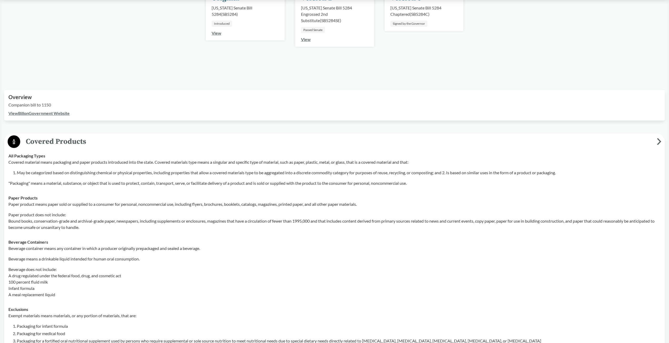
scroll to position [105, 0]
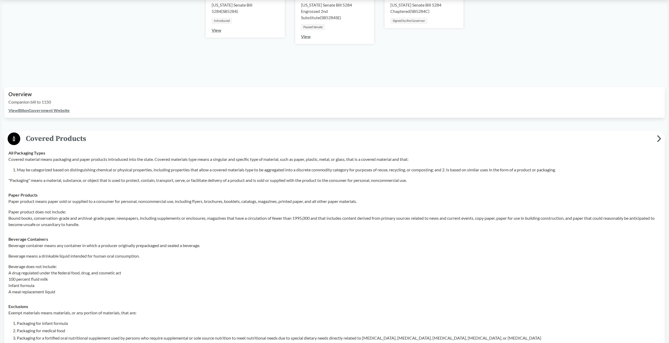
click at [62, 112] on link "View Bill on Government Website" at bounding box center [38, 110] width 61 height 5
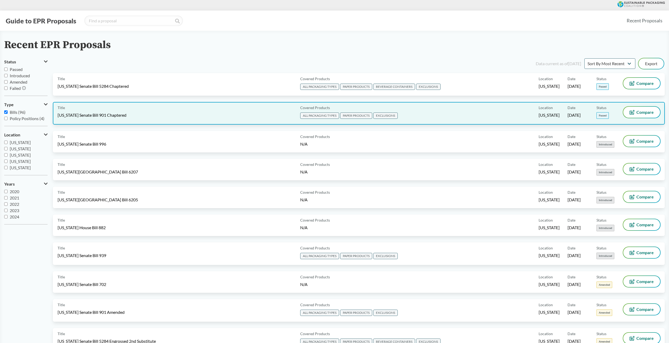
click at [196, 113] on div "Title Maryland Senate Bill 901 Chaptered" at bounding box center [178, 113] width 241 height 13
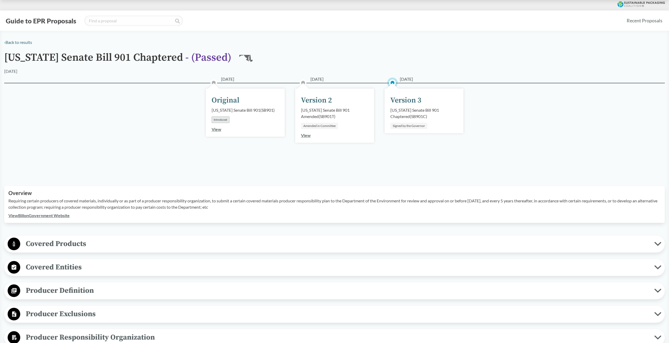
click at [66, 217] on link "View Bill on Government Website" at bounding box center [38, 215] width 61 height 5
click at [105, 243] on span "Covered Products" at bounding box center [337, 244] width 634 height 12
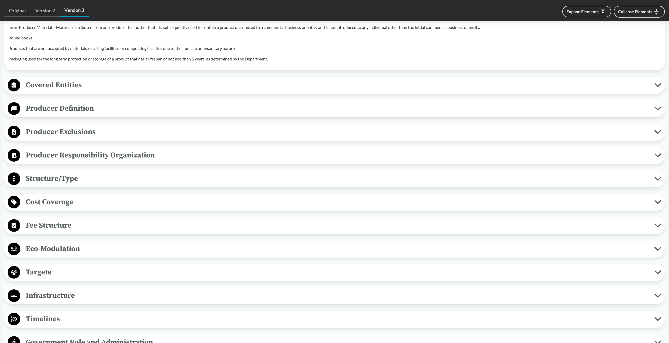
scroll to position [500, 0]
click at [78, 112] on span "Producer Definition" at bounding box center [337, 108] width 634 height 12
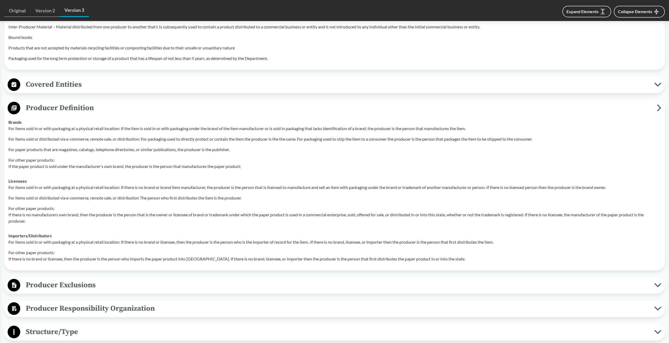
click at [77, 111] on span "Producer Definition" at bounding box center [338, 108] width 637 height 12
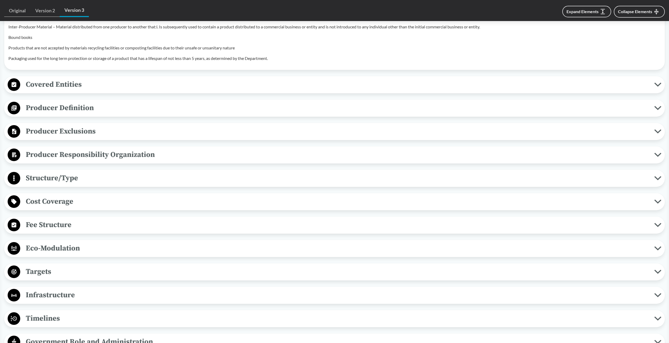
click at [77, 133] on span "Producer Exclusions" at bounding box center [337, 131] width 634 height 12
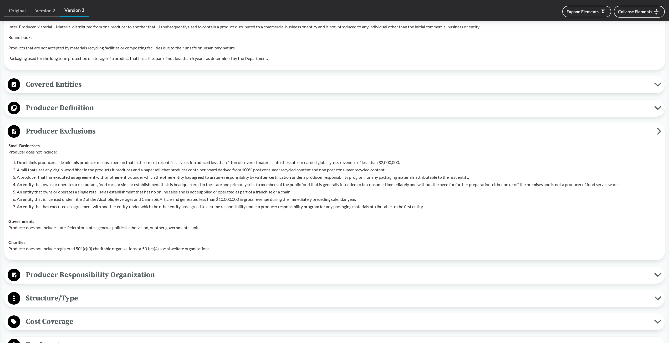
click at [77, 133] on span "Producer Exclusions" at bounding box center [338, 131] width 637 height 12
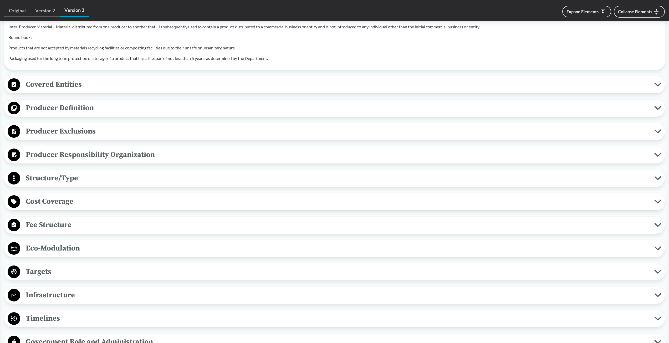
scroll to position [526, 0]
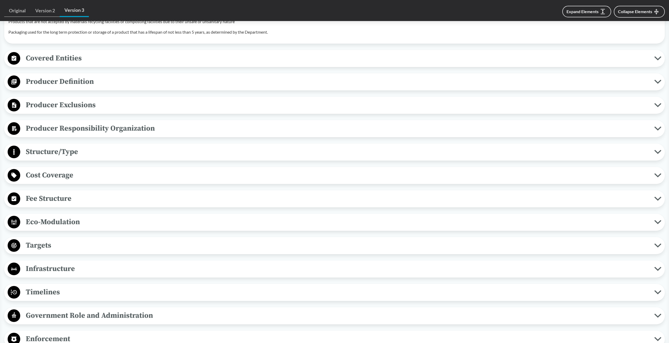
click at [77, 132] on span "Producer Responsibility Organization" at bounding box center [337, 129] width 634 height 12
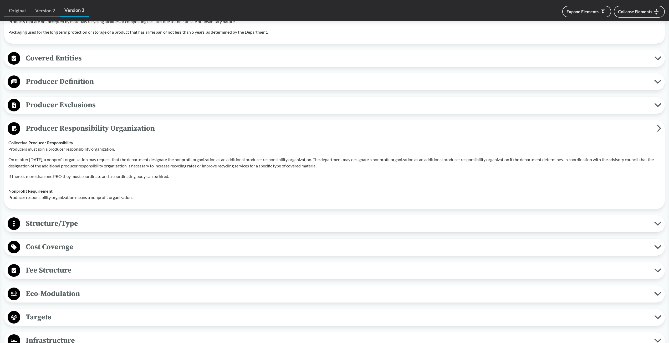
click at [77, 132] on span "Producer Responsibility Organization" at bounding box center [338, 129] width 637 height 12
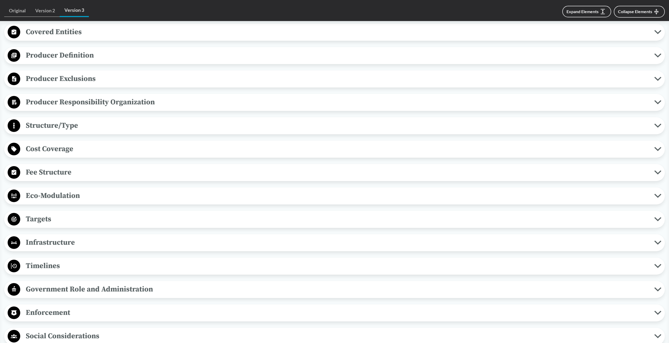
scroll to position [578, 0]
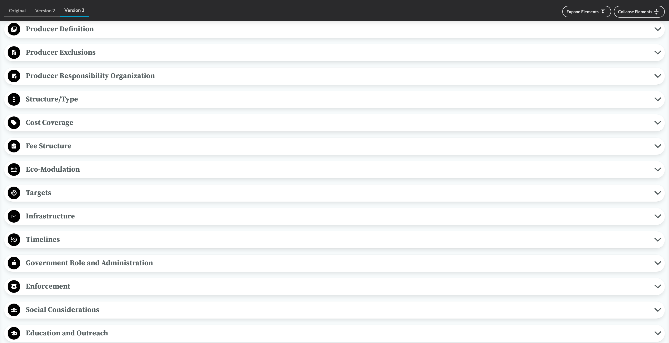
click at [94, 200] on button "Targets" at bounding box center [334, 192] width 657 height 13
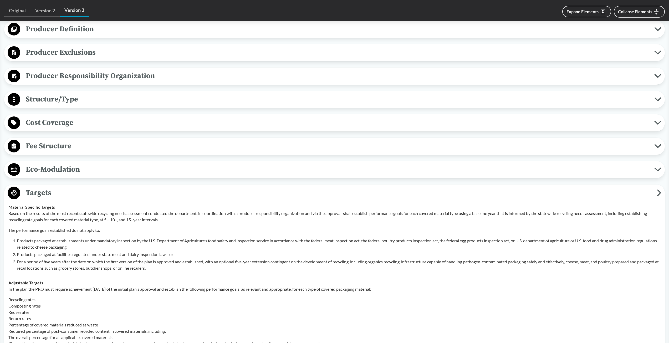
click at [90, 190] on span "Targets" at bounding box center [338, 193] width 637 height 12
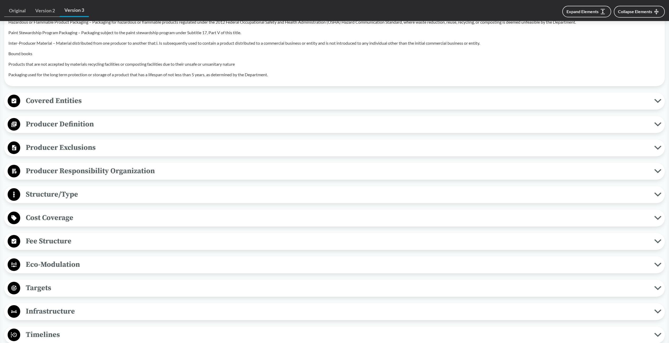
scroll to position [473, 0]
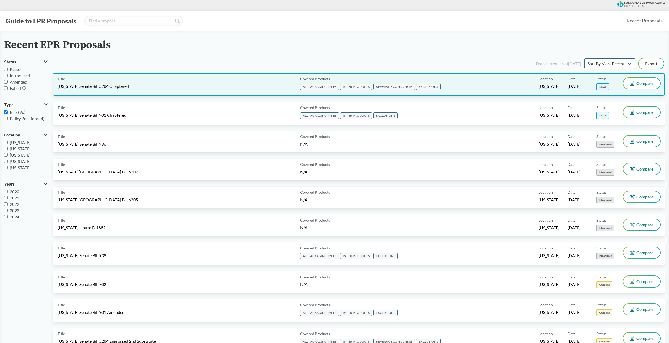
click at [104, 83] on div "Title Washington Senate Bill 5284 Chaptered" at bounding box center [178, 84] width 241 height 13
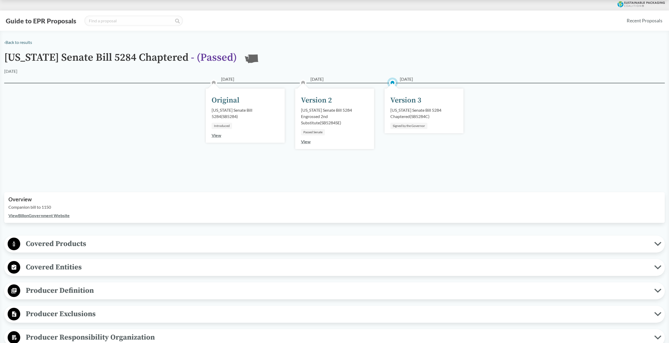
click at [61, 213] on link "View Bill on Government Website" at bounding box center [38, 215] width 61 height 5
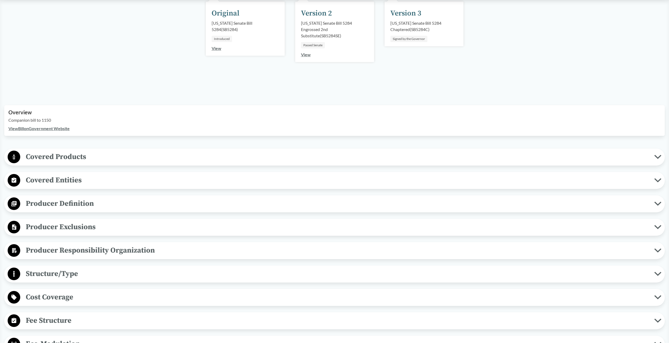
scroll to position [105, 0]
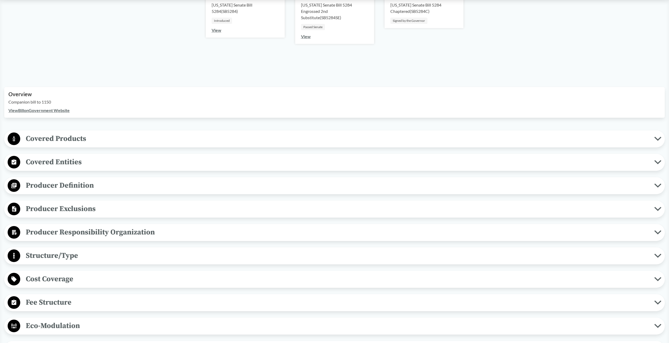
click at [101, 185] on span "Producer Definition" at bounding box center [337, 186] width 634 height 12
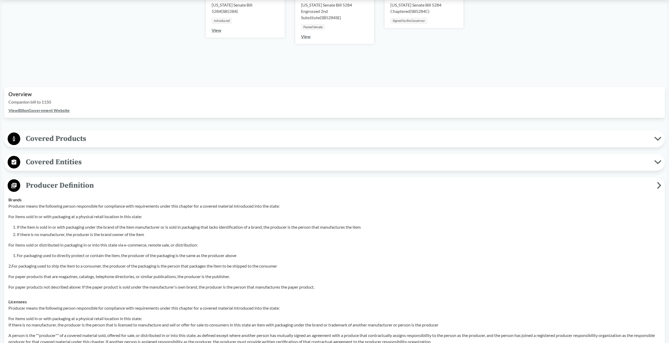
click at [100, 191] on button "Producer Definition" at bounding box center [334, 185] width 657 height 13
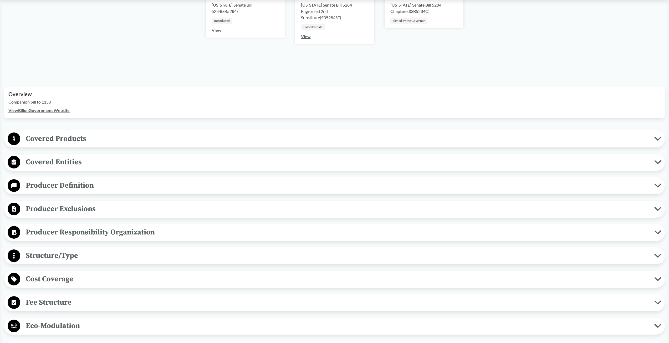
click at [100, 188] on span "Producer Definition" at bounding box center [337, 186] width 634 height 12
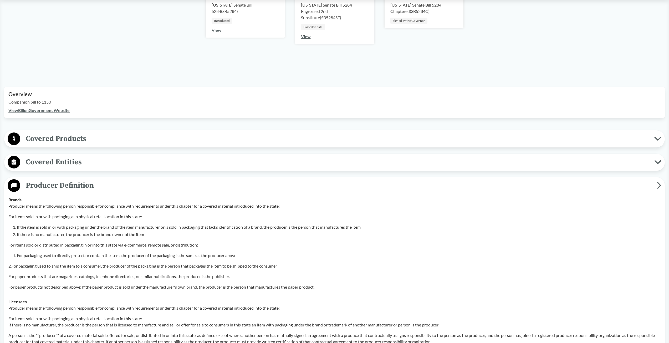
click at [100, 188] on span "Producer Definition" at bounding box center [338, 186] width 637 height 12
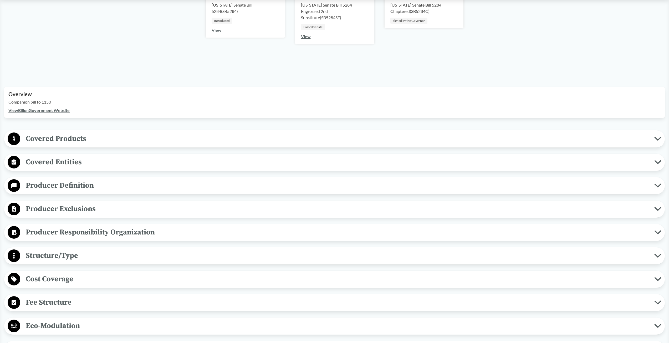
click at [112, 225] on div "Producer Responsibility Organization Collective Producer Responsibility Each pr…" at bounding box center [334, 232] width 661 height 17
click at [109, 230] on span "Producer Responsibility Organization" at bounding box center [337, 232] width 634 height 12
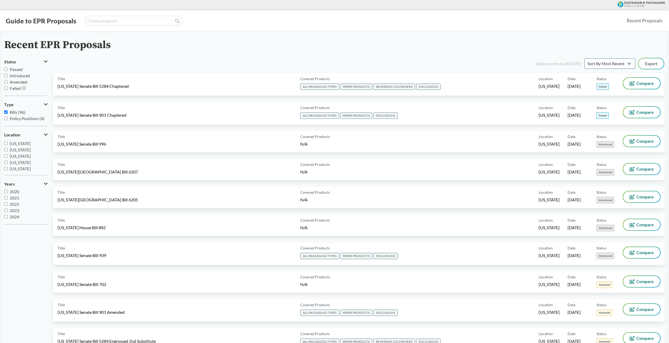
scroll to position [105, 0]
click at [9, 169] on label "Oregon" at bounding box center [25, 170] width 43 height 6
click at [8, 169] on input "Oregon" at bounding box center [5, 169] width 3 height 3
checkbox input "false"
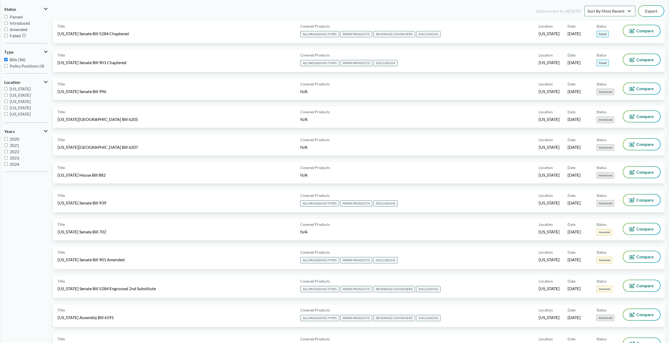
scroll to position [87, 0]
click at [8, 103] on label "Colorado" at bounding box center [25, 103] width 43 height 6
click at [8, 103] on input "Colorado" at bounding box center [5, 103] width 3 height 3
checkbox input "true"
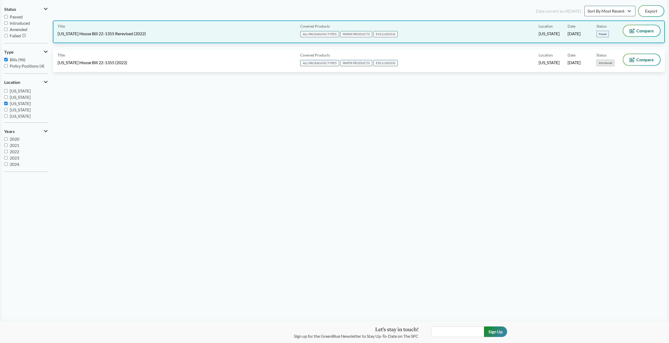
drag, startPoint x: 172, startPoint y: 32, endPoint x: 147, endPoint y: 33, distance: 25.0
click at [147, 33] on div "Title Colorado House Bill 22-1355 Rerevised (2022)" at bounding box center [178, 31] width 241 height 13
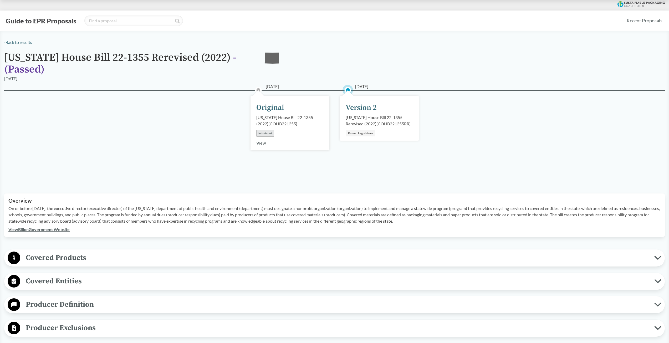
click at [66, 231] on link "View Bill on Government Website" at bounding box center [38, 229] width 61 height 5
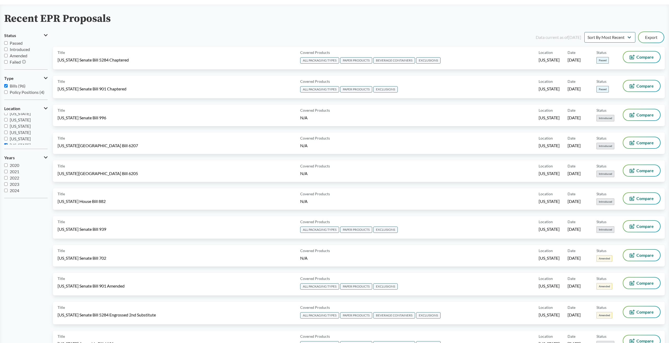
scroll to position [79, 0]
click at [19, 138] on span "Colorado" at bounding box center [20, 138] width 21 height 5
click at [8, 138] on input "Colorado" at bounding box center [5, 137] width 3 height 3
checkbox input "false"
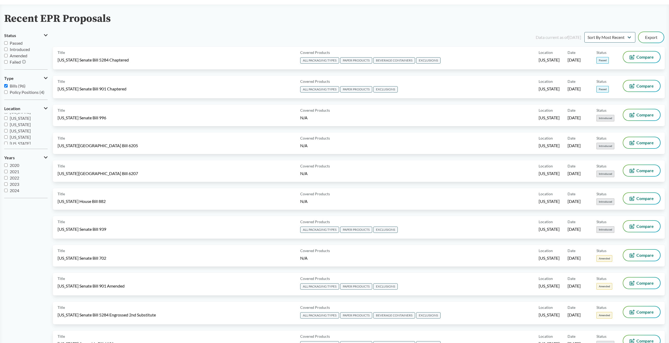
click at [24, 131] on span "New Jersey" at bounding box center [20, 130] width 21 height 5
click at [8, 131] on input "New Jersey" at bounding box center [5, 130] width 3 height 3
checkbox input "true"
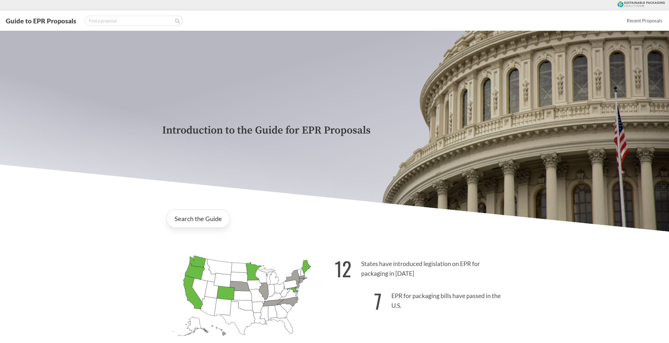
scroll to position [26, 0]
